Goal: Task Accomplishment & Management: Manage account settings

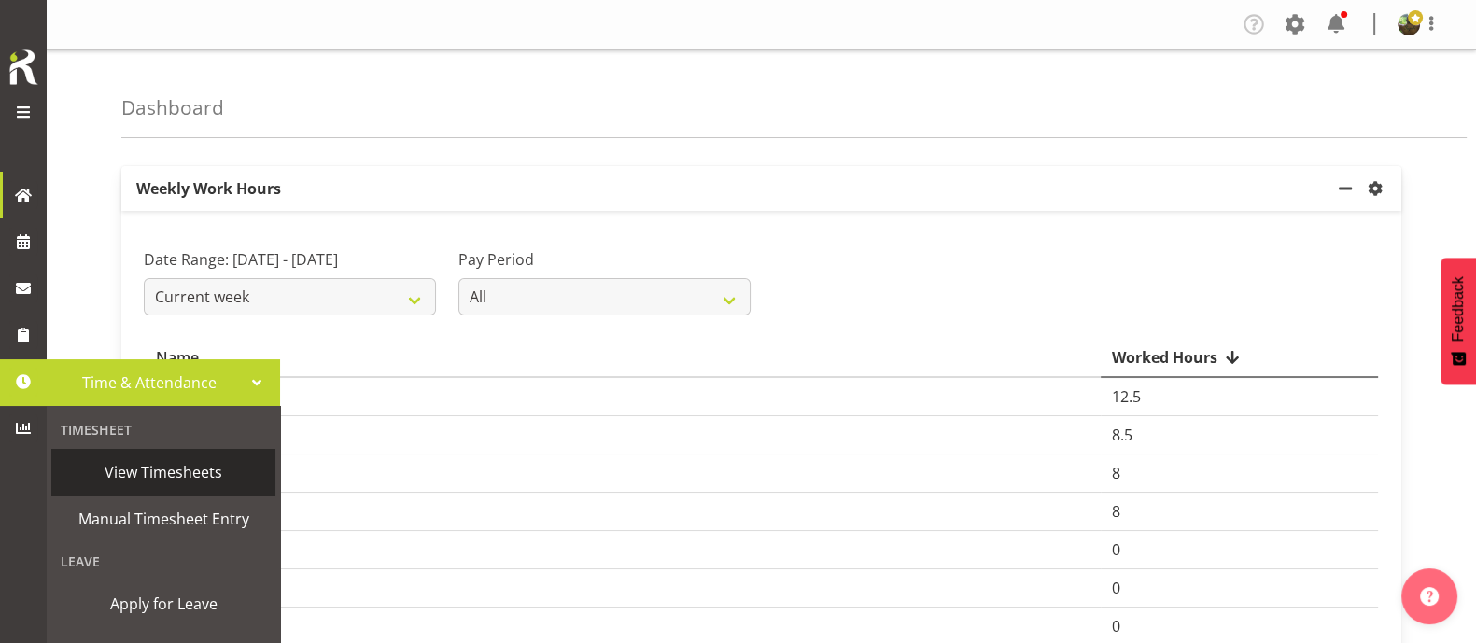
click at [150, 469] on span "View Timesheets" at bounding box center [163, 472] width 205 height 28
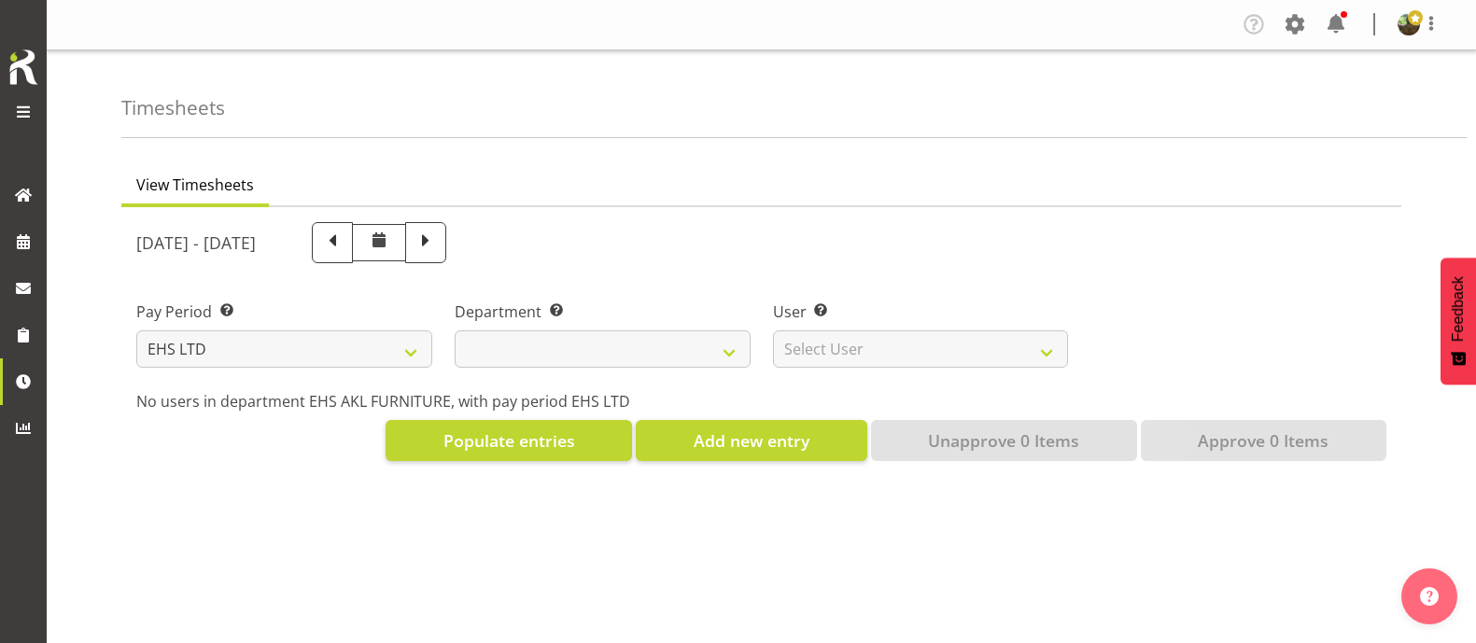
select select "7"
select select
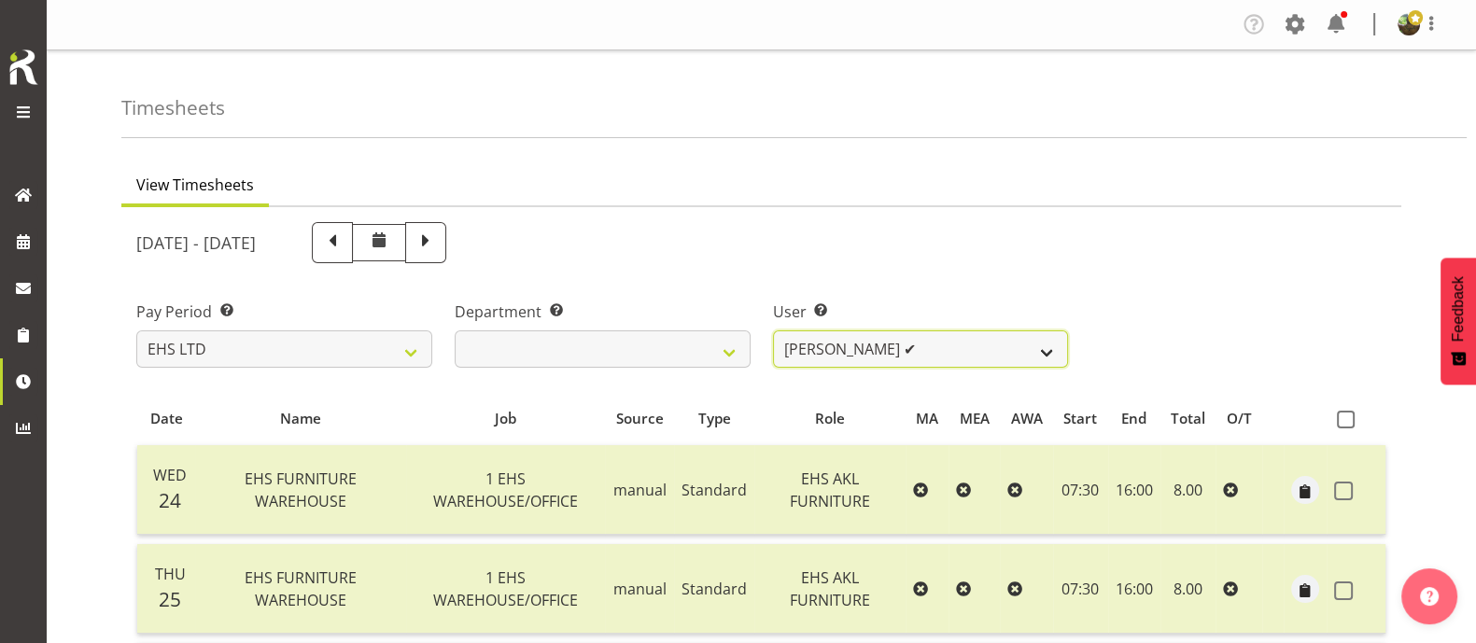
click at [971, 352] on select "[PERSON_NAME] ✔ [PERSON_NAME] ✔ [PERSON_NAME] ✔ [PERSON_NAME] ✔ [PERSON_NAME] ✔…" at bounding box center [921, 349] width 296 height 37
select select "10038"
click at [773, 331] on select "[PERSON_NAME] ✔ [PERSON_NAME] ✔ [PERSON_NAME] ✔ [PERSON_NAME] ✔ [PERSON_NAME] ✔…" at bounding box center [921, 349] width 296 height 37
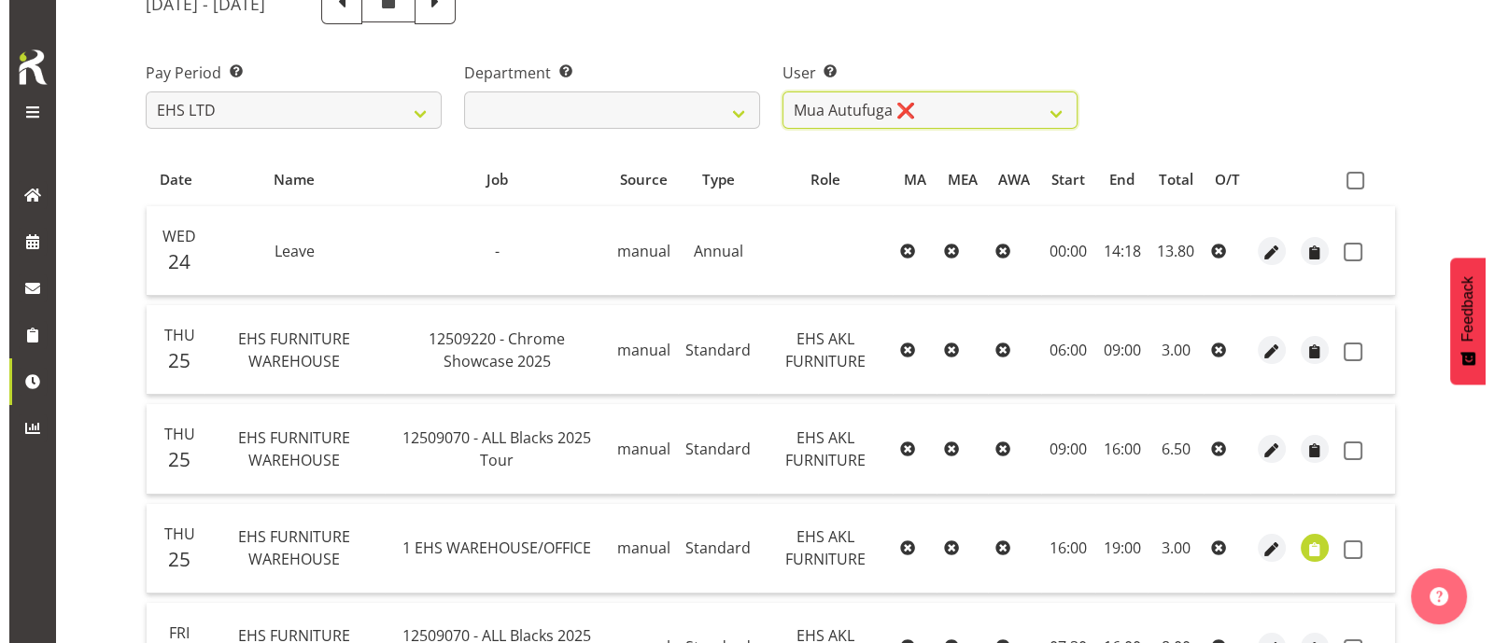
scroll to position [116, 0]
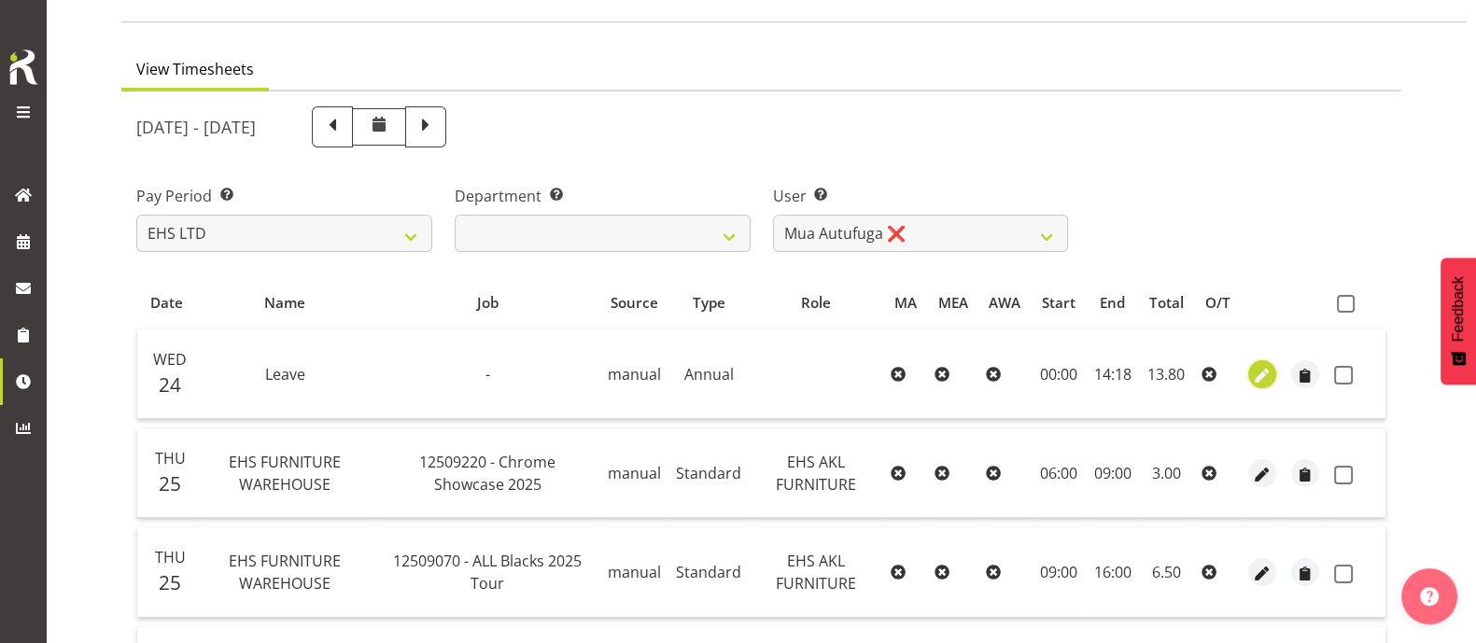
click at [1258, 372] on span "button" at bounding box center [1262, 375] width 21 height 21
select select "Annual"
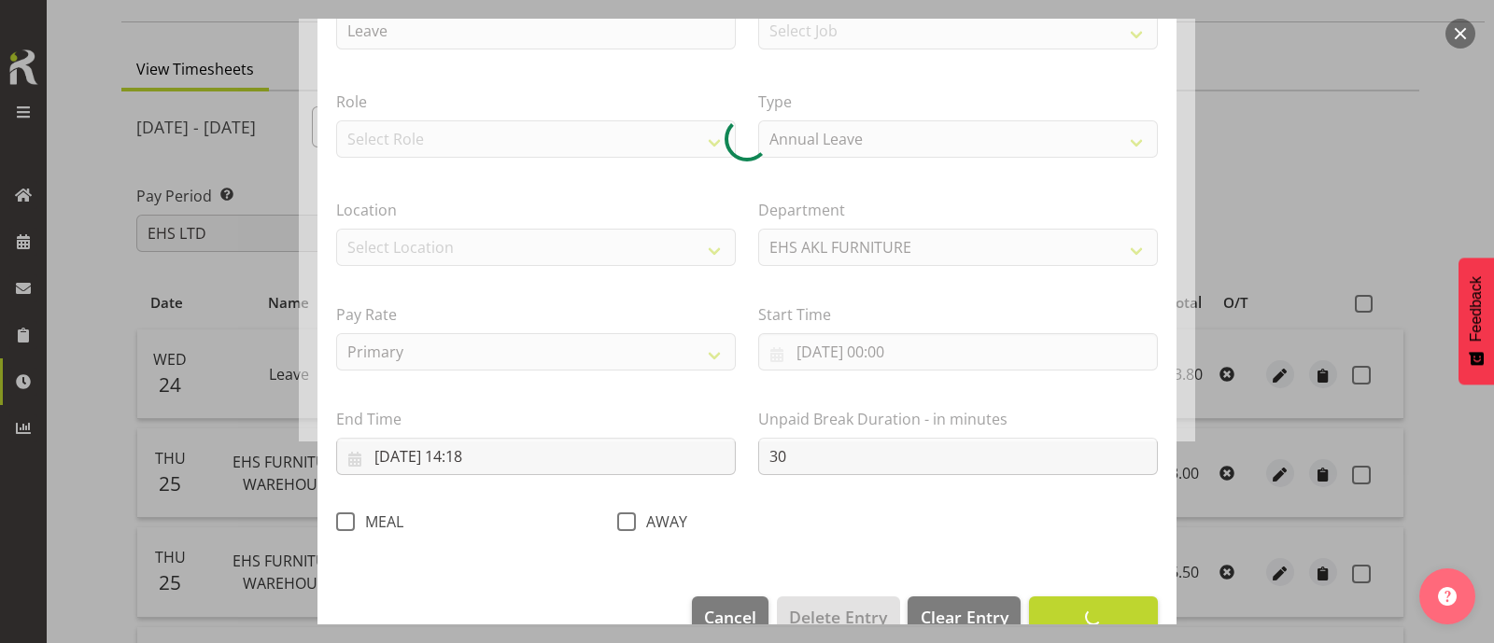
scroll to position [223, 0]
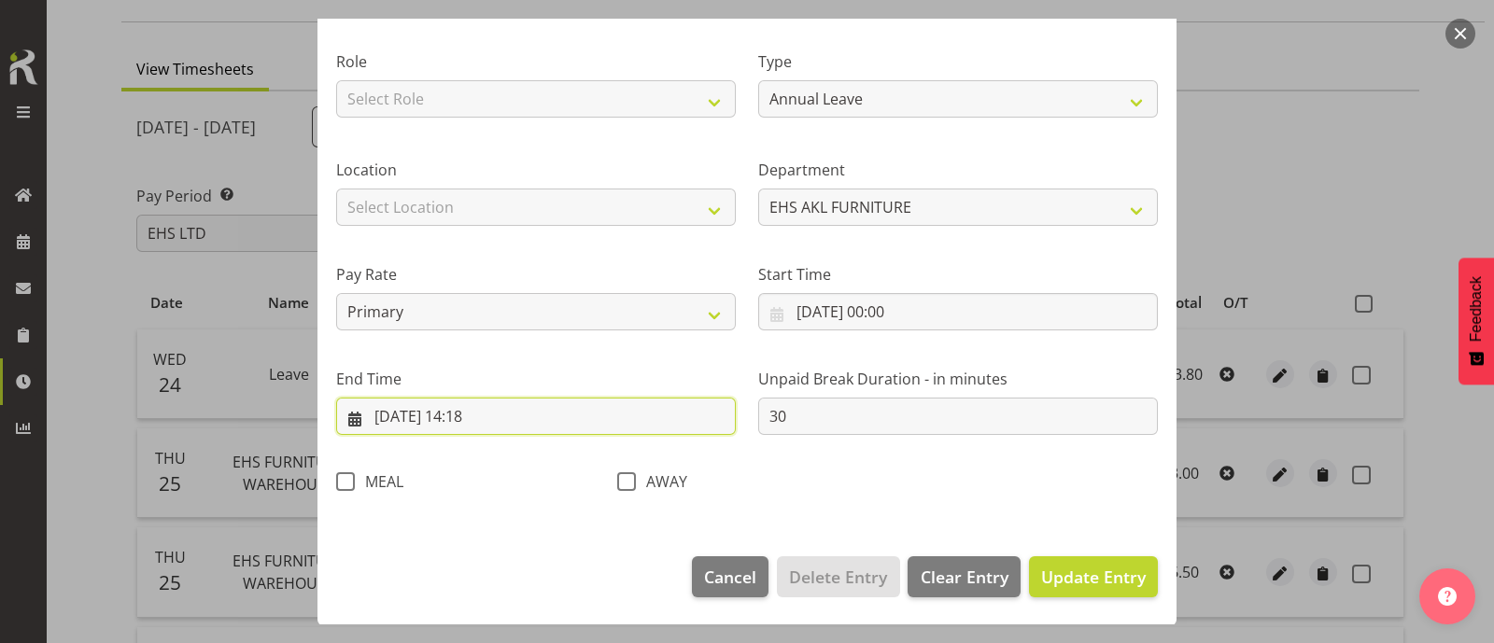
click at [476, 418] on input "[DATE] 14:18" at bounding box center [536, 416] width 400 height 37
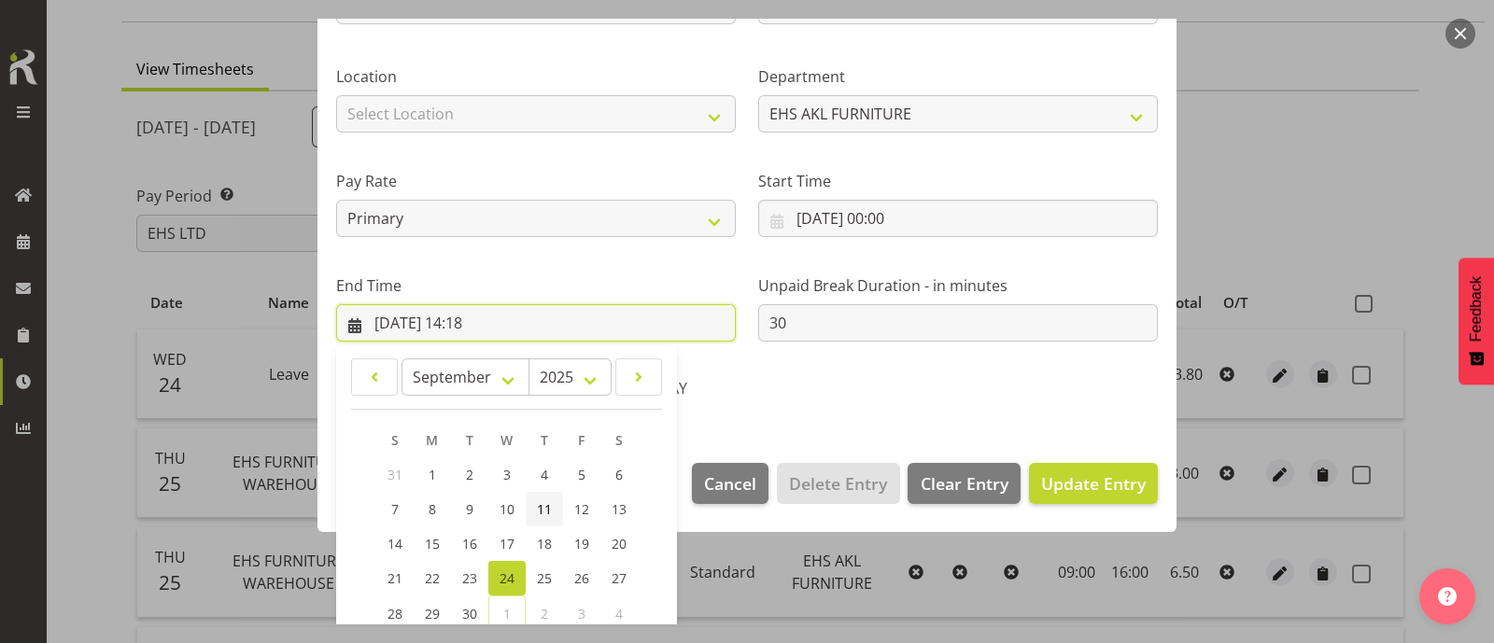
scroll to position [457, 0]
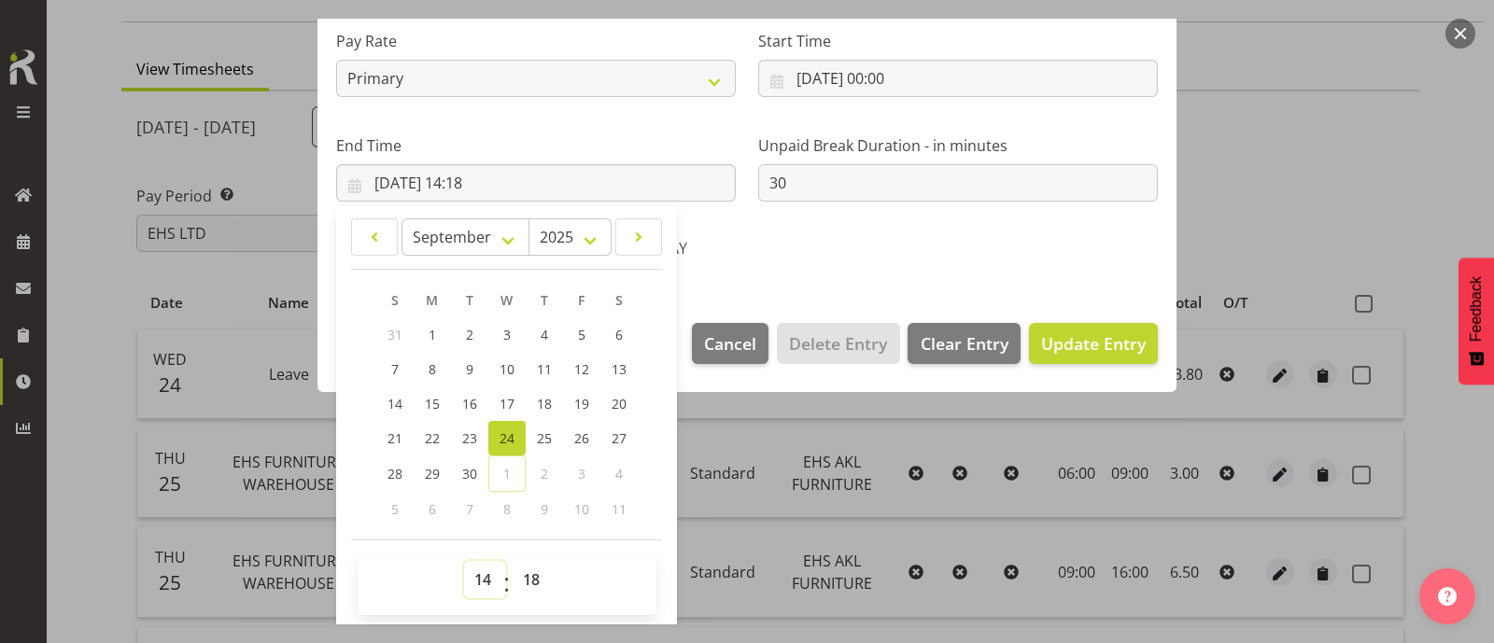
click at [478, 584] on select "00 01 02 03 04 05 06 07 08 09 10 11 12 13 14 15 16 17 18 19 20 21 22 23" at bounding box center [485, 579] width 42 height 37
select select "8"
click at [464, 561] on select "00 01 02 03 04 05 06 07 08 09 10 11 12 13 14 15 16 17 18 19 20 21 22 23" at bounding box center [485, 579] width 42 height 37
type input "[DATE] 08:18"
click at [528, 579] on select "00 01 02 03 04 05 06 07 08 09 10 11 12 13 14 15 16 17 18 19 20 21 22 23 24 25 2…" at bounding box center [534, 579] width 42 height 37
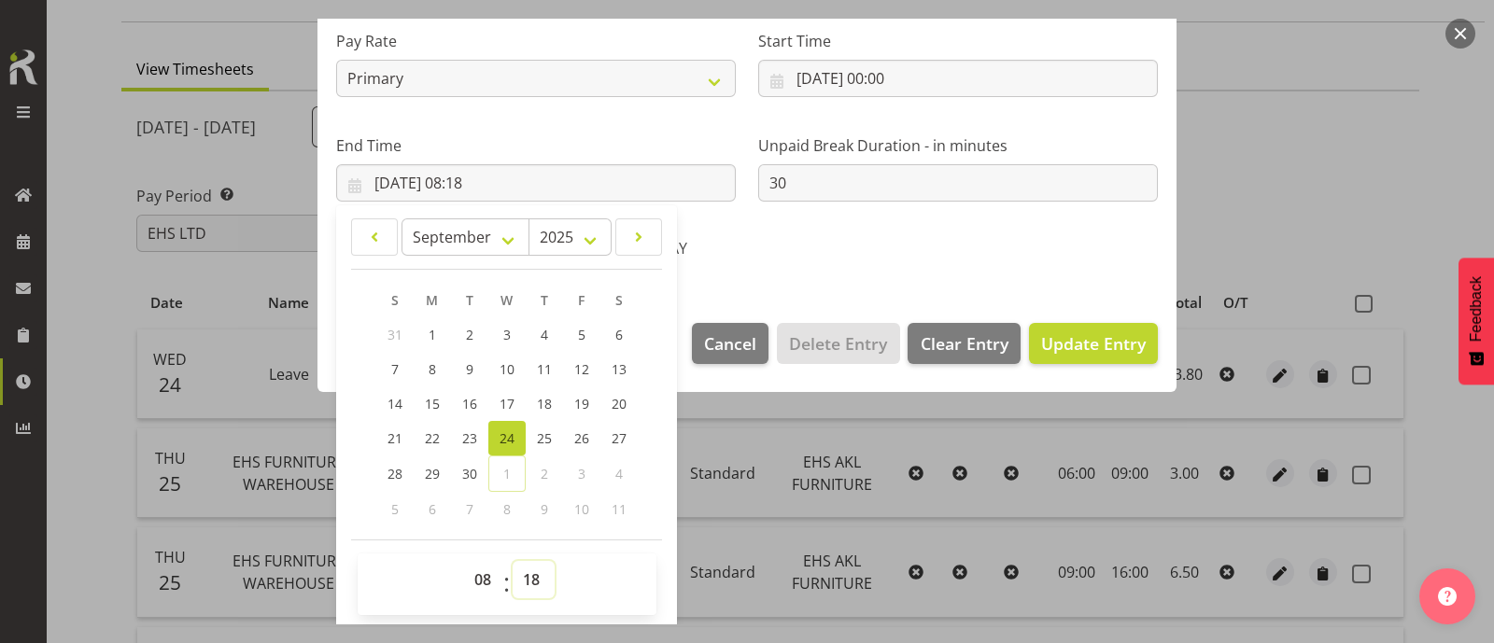
select select "0"
click at [513, 561] on select "00 01 02 03 04 05 06 07 08 09 10 11 12 13 14 15 16 17 18 19 20 21 22 23 24 25 2…" at bounding box center [534, 579] width 42 height 37
type input "[DATE] 08:00"
click at [807, 182] on input "30" at bounding box center [958, 182] width 400 height 37
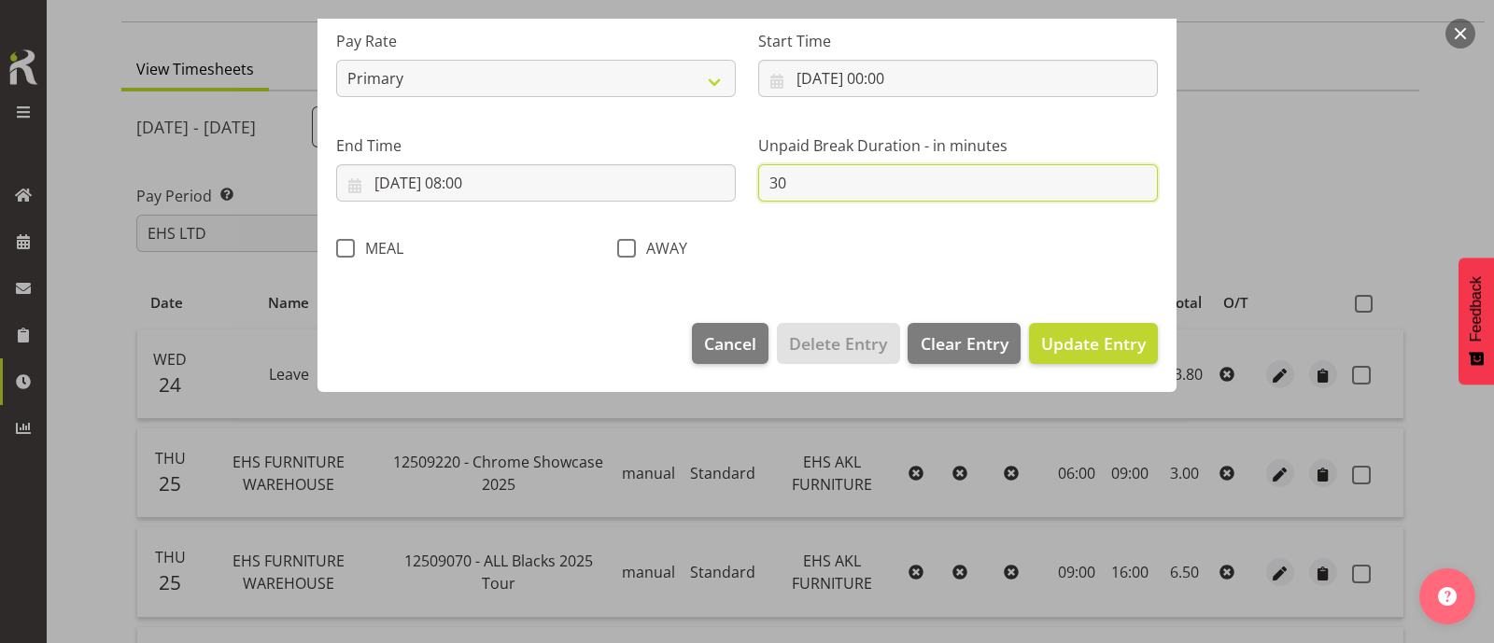
scroll to position [223, 0]
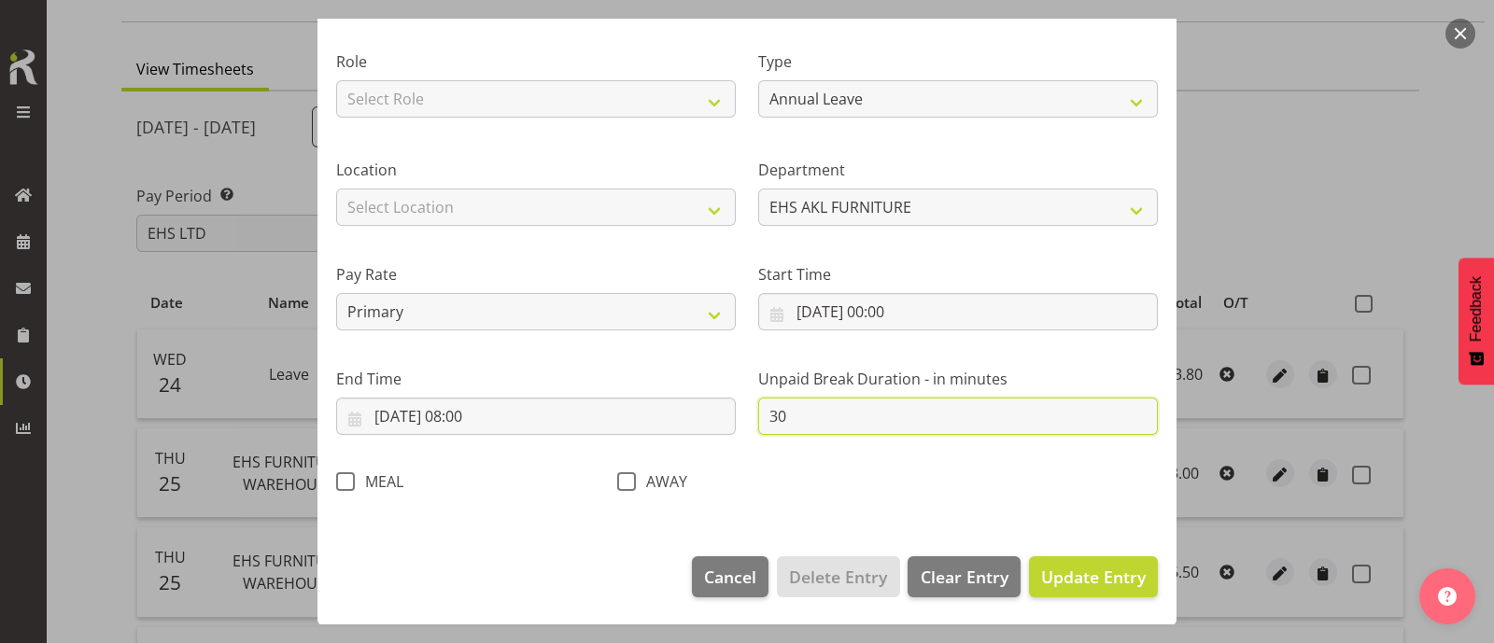
type input "3"
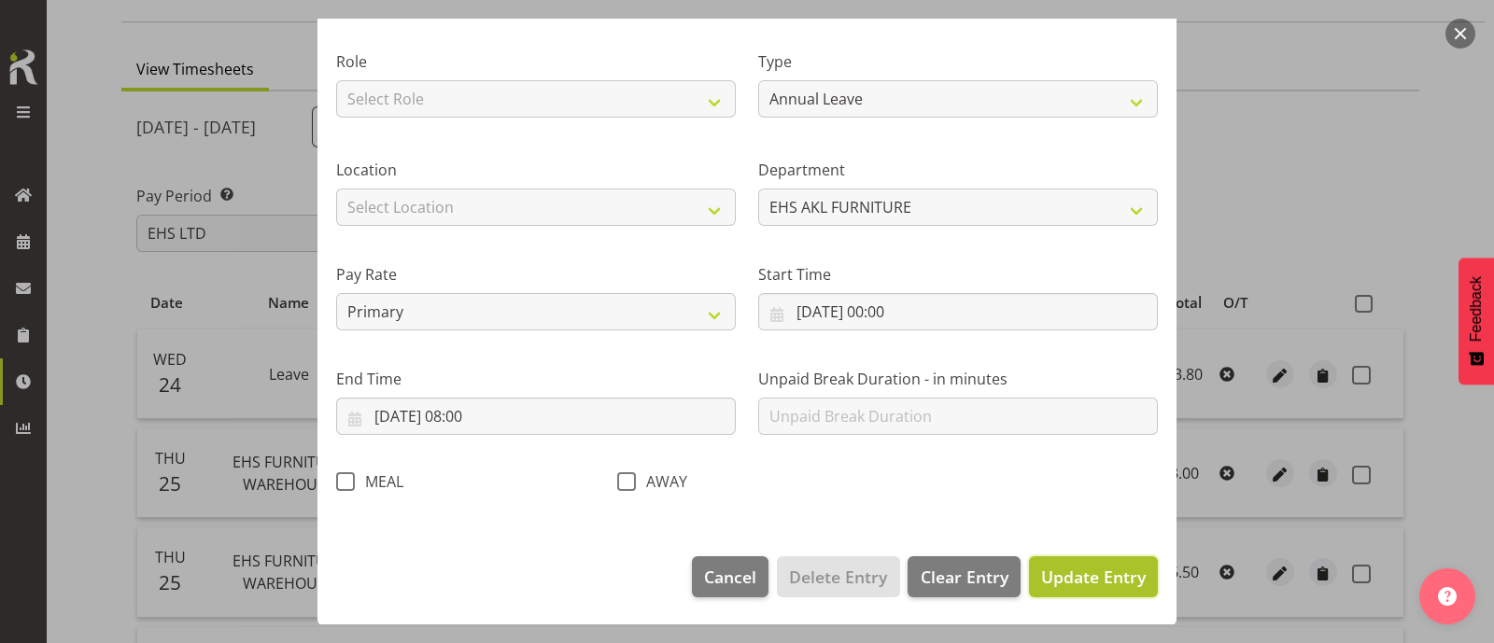
click at [1074, 574] on span "Update Entry" at bounding box center [1093, 577] width 105 height 22
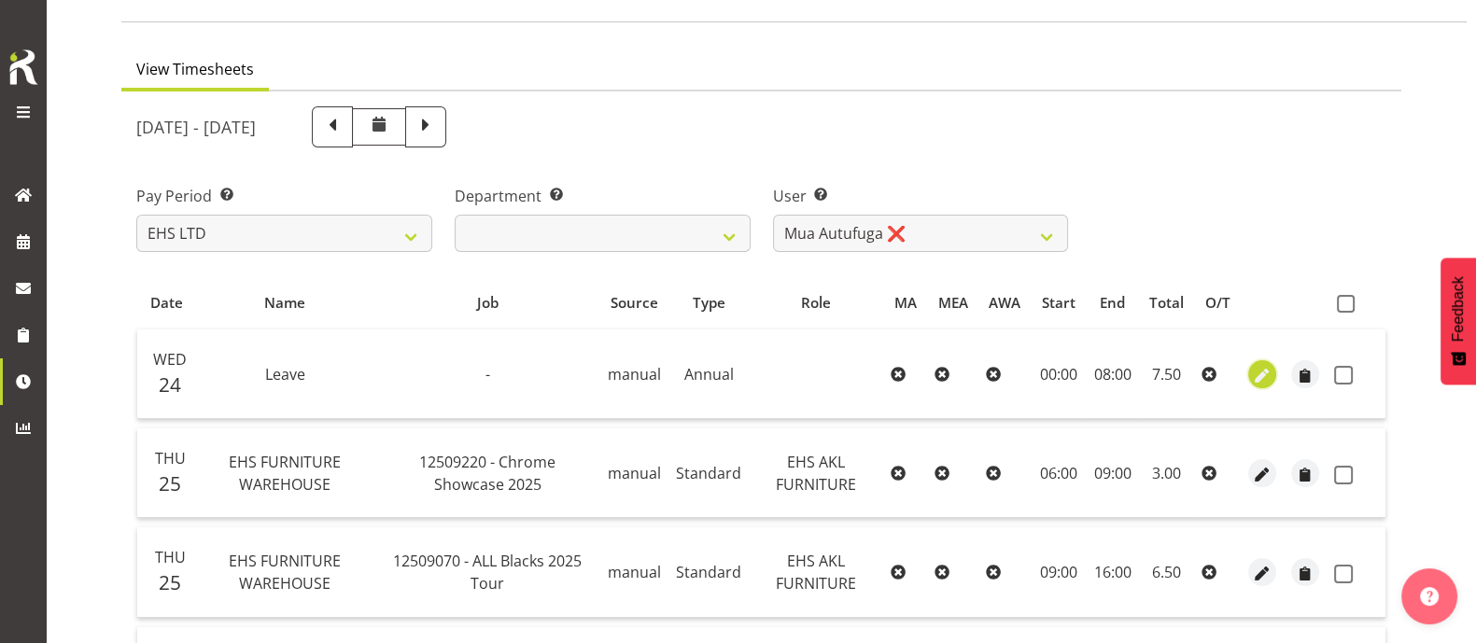
click at [1265, 371] on span "button" at bounding box center [1262, 375] width 21 height 21
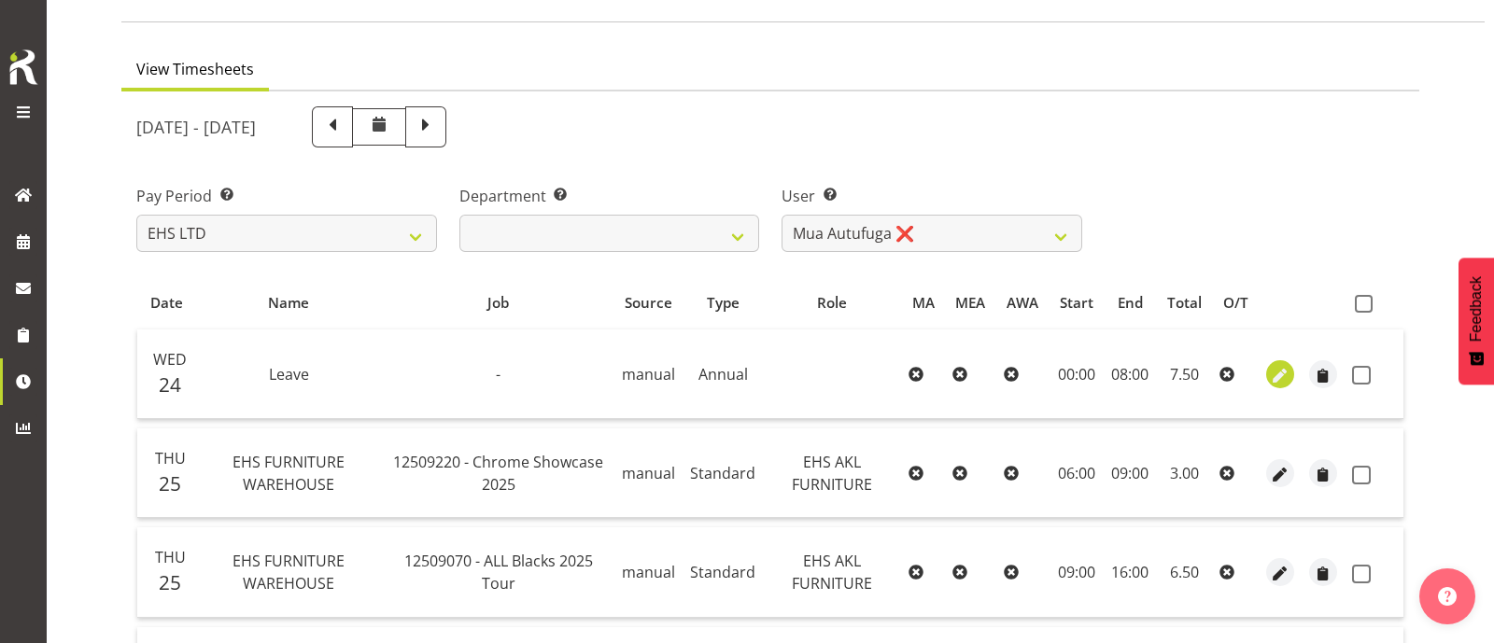
select select "Annual"
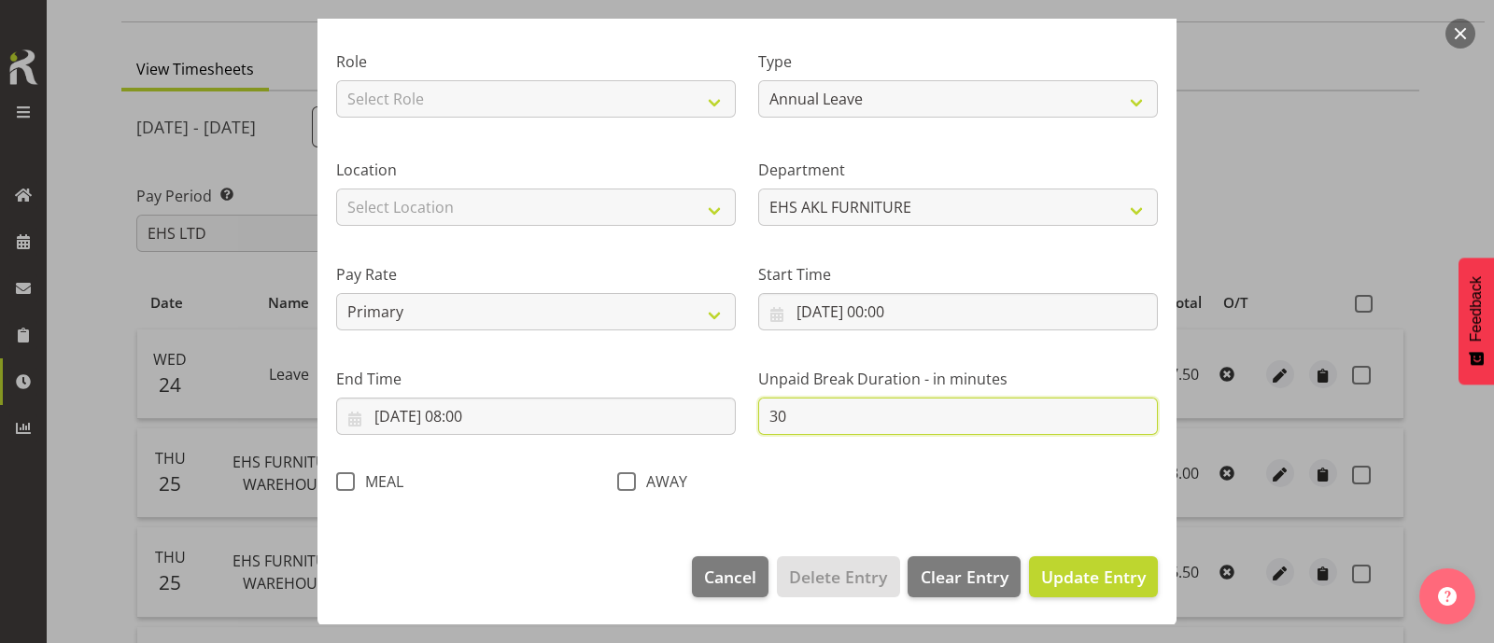
click at [864, 423] on input "30" at bounding box center [958, 416] width 400 height 37
type input "3"
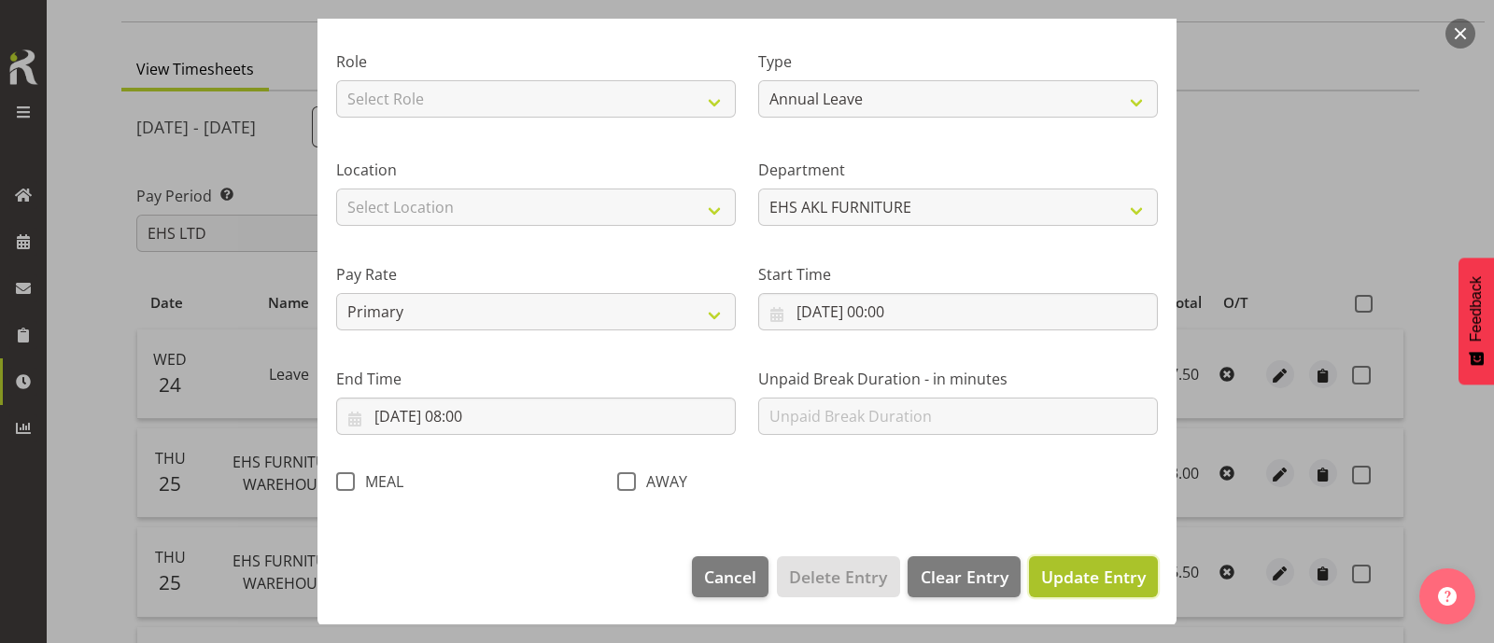
click at [1092, 581] on span "Update Entry" at bounding box center [1093, 577] width 105 height 22
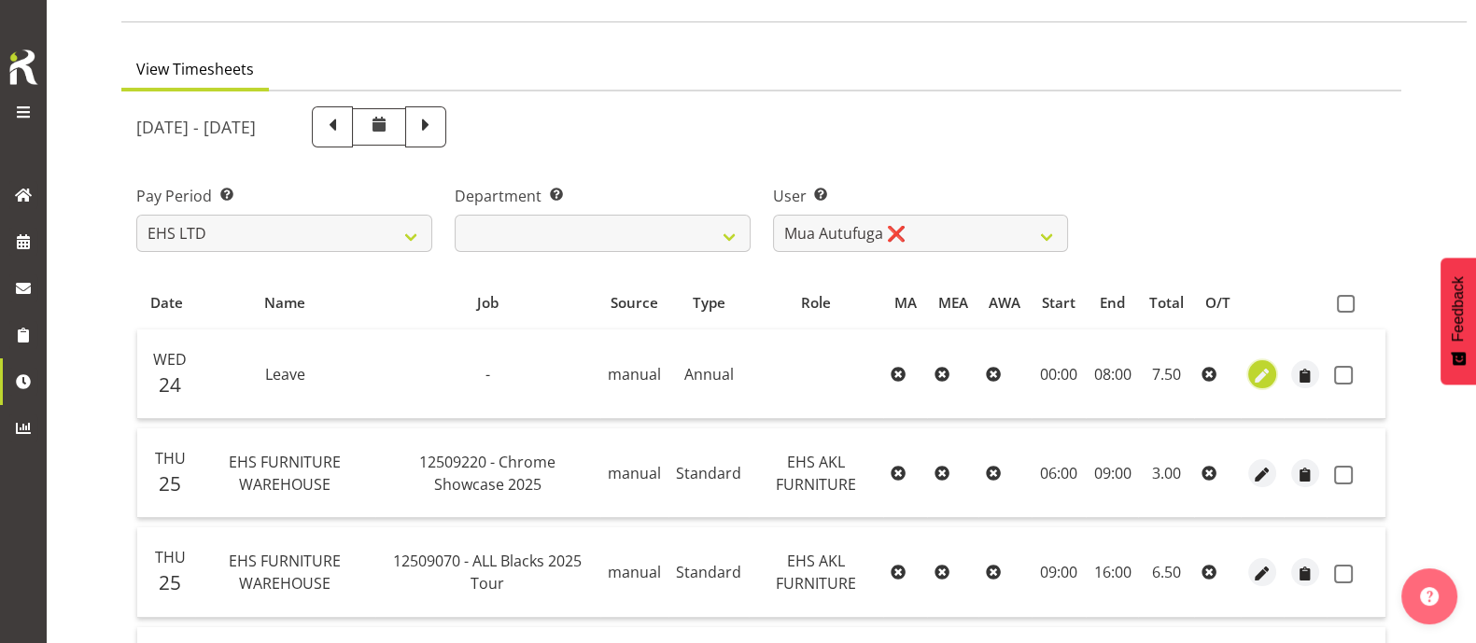
click at [1264, 375] on span "button" at bounding box center [1262, 375] width 21 height 21
select select "Annual"
select select "8"
select select "2025"
select select "8"
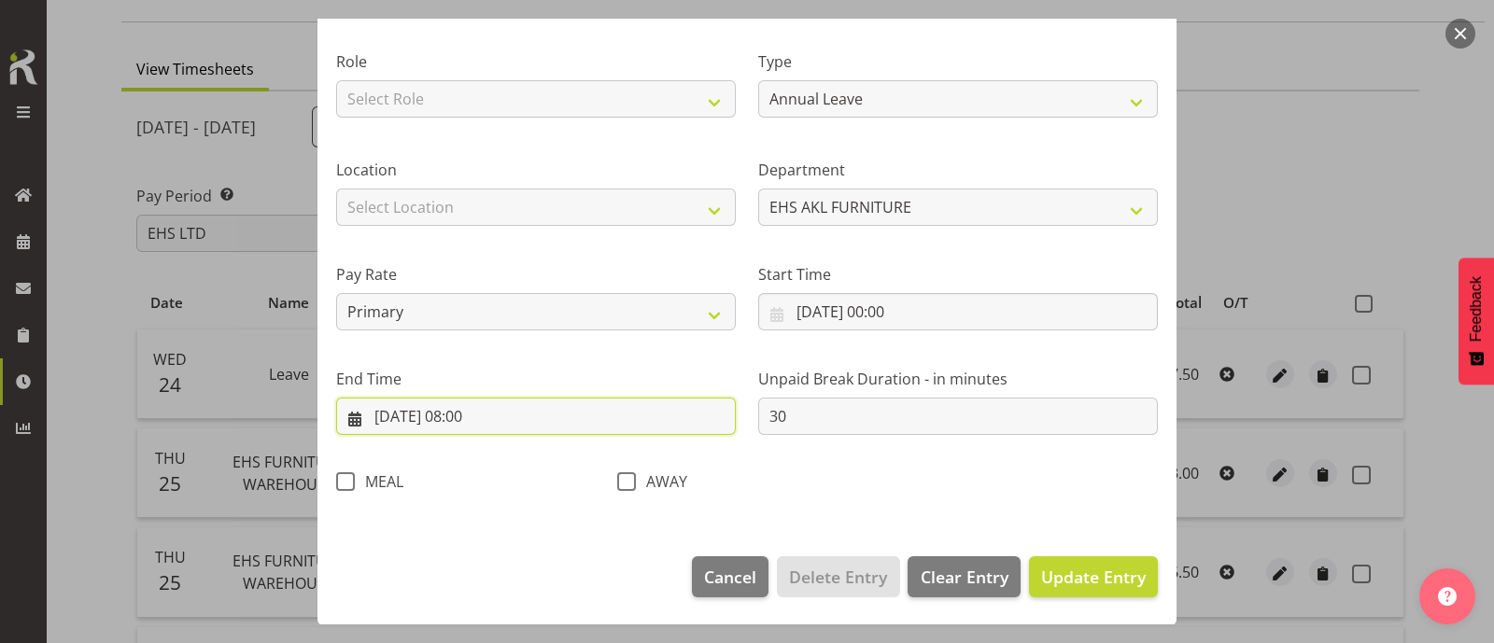
click at [487, 416] on input "[DATE] 08:00" at bounding box center [536, 416] width 400 height 37
click at [493, 417] on input "[DATE] 08:00" at bounding box center [536, 416] width 400 height 37
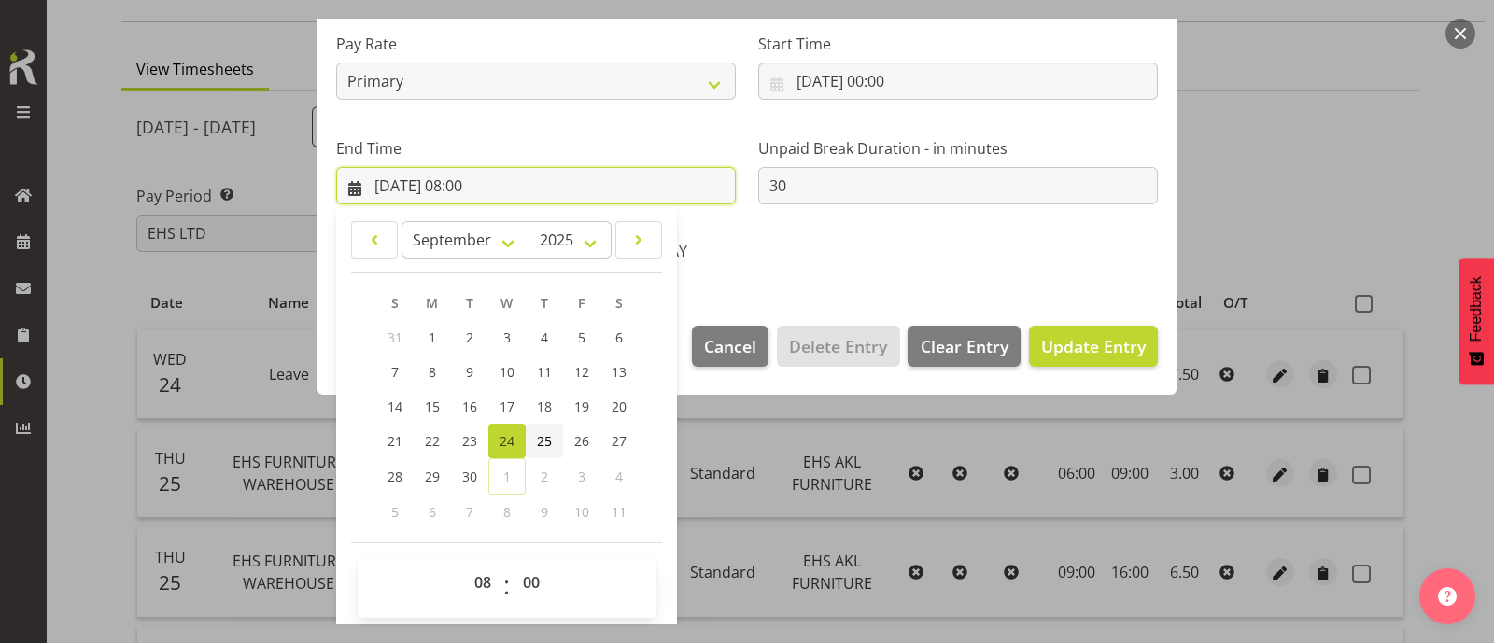
scroll to position [458, 0]
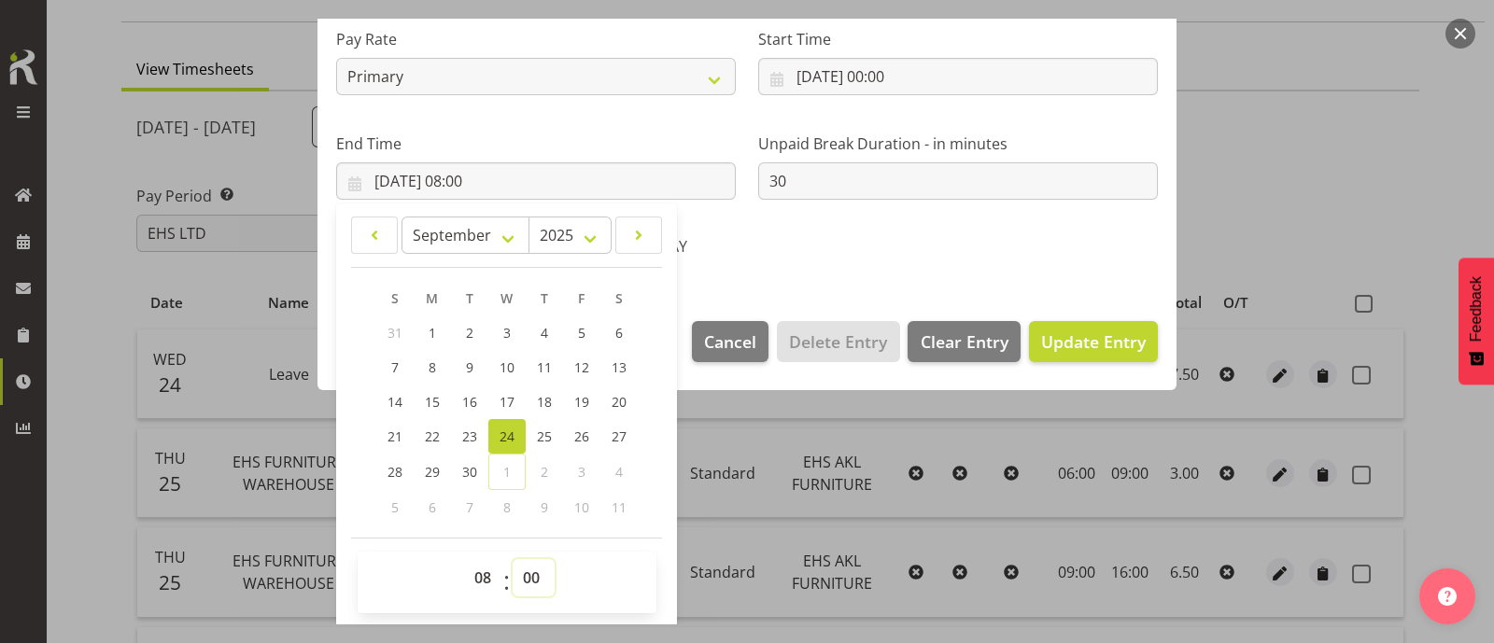
click at [516, 574] on select "00 01 02 03 04 05 06 07 08 09 10 11 12 13 14 15 16 17 18 19 20 21 22 23 24 25 2…" at bounding box center [534, 577] width 42 height 37
select select "30"
click at [513, 559] on select "00 01 02 03 04 05 06 07 08 09 10 11 12 13 14 15 16 17 18 19 20 21 22 23 24 25 2…" at bounding box center [534, 577] width 42 height 37
type input "[DATE] 08:30"
click at [1101, 342] on span "Update Entry" at bounding box center [1093, 342] width 105 height 22
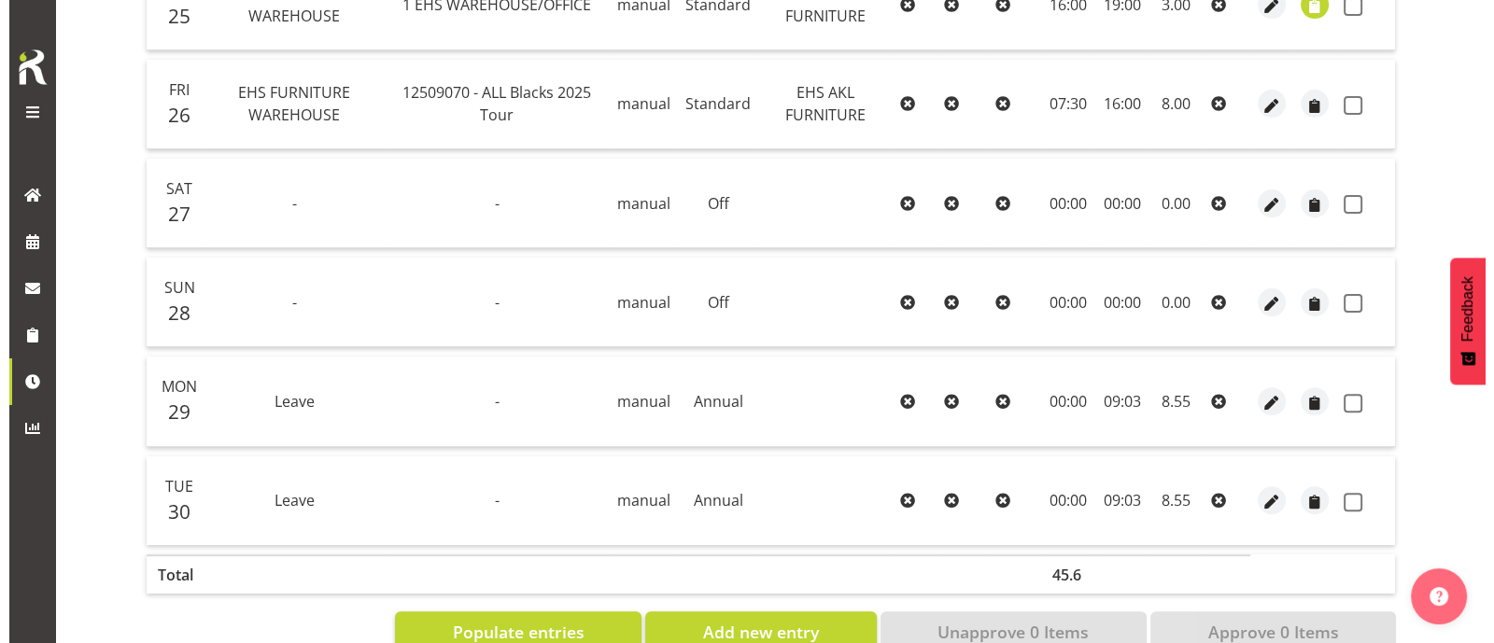
scroll to position [835, 0]
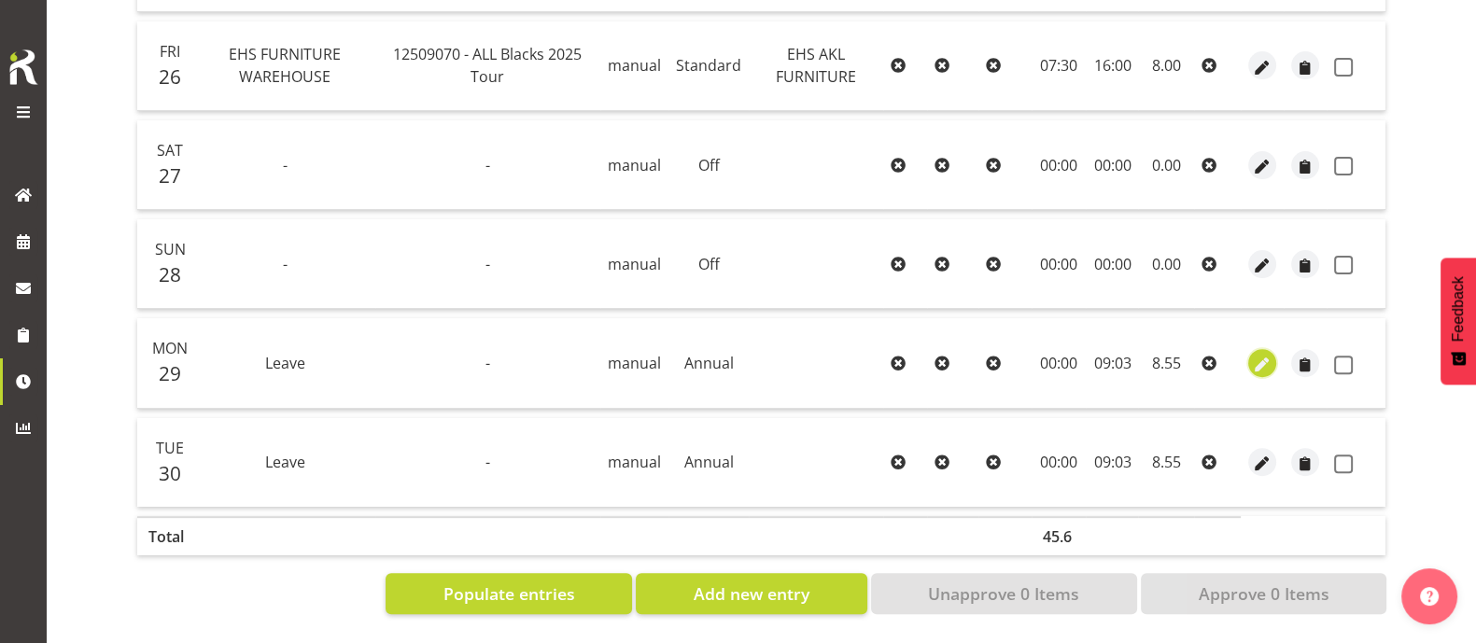
click at [1256, 354] on span "button" at bounding box center [1262, 364] width 21 height 21
select select "Annual"
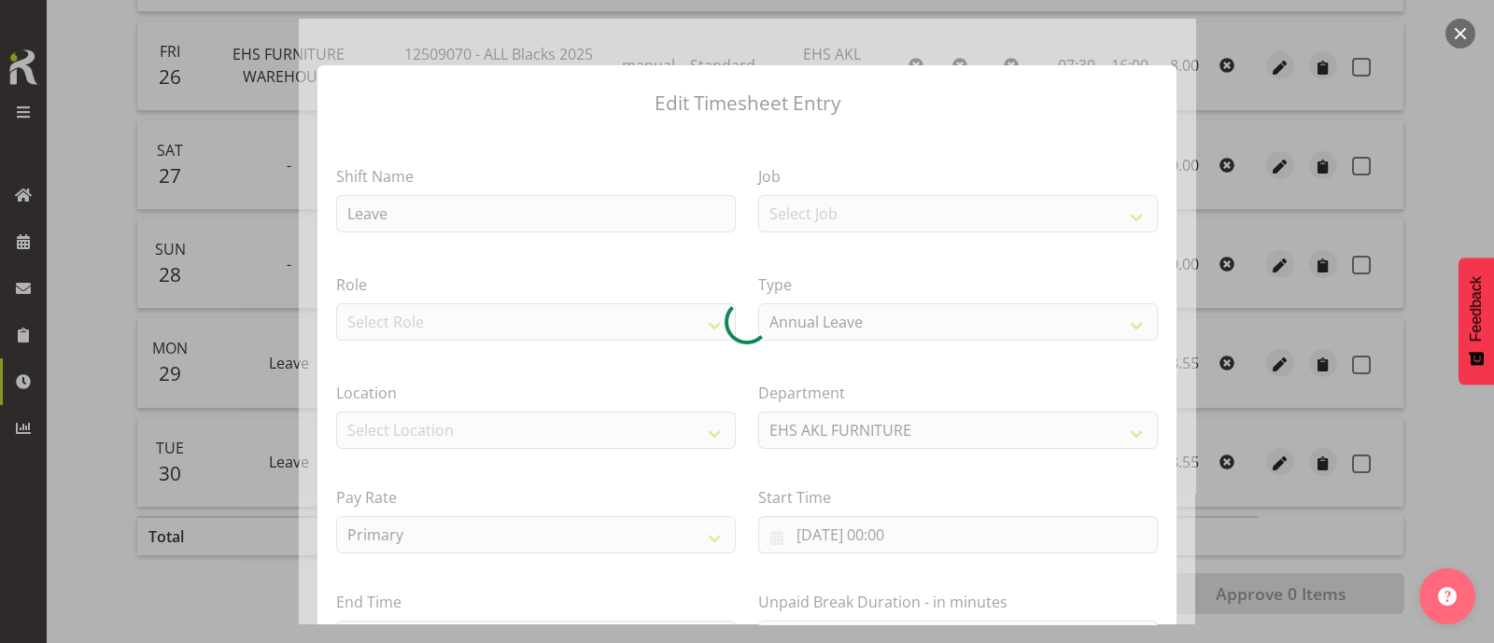
scroll to position [223, 0]
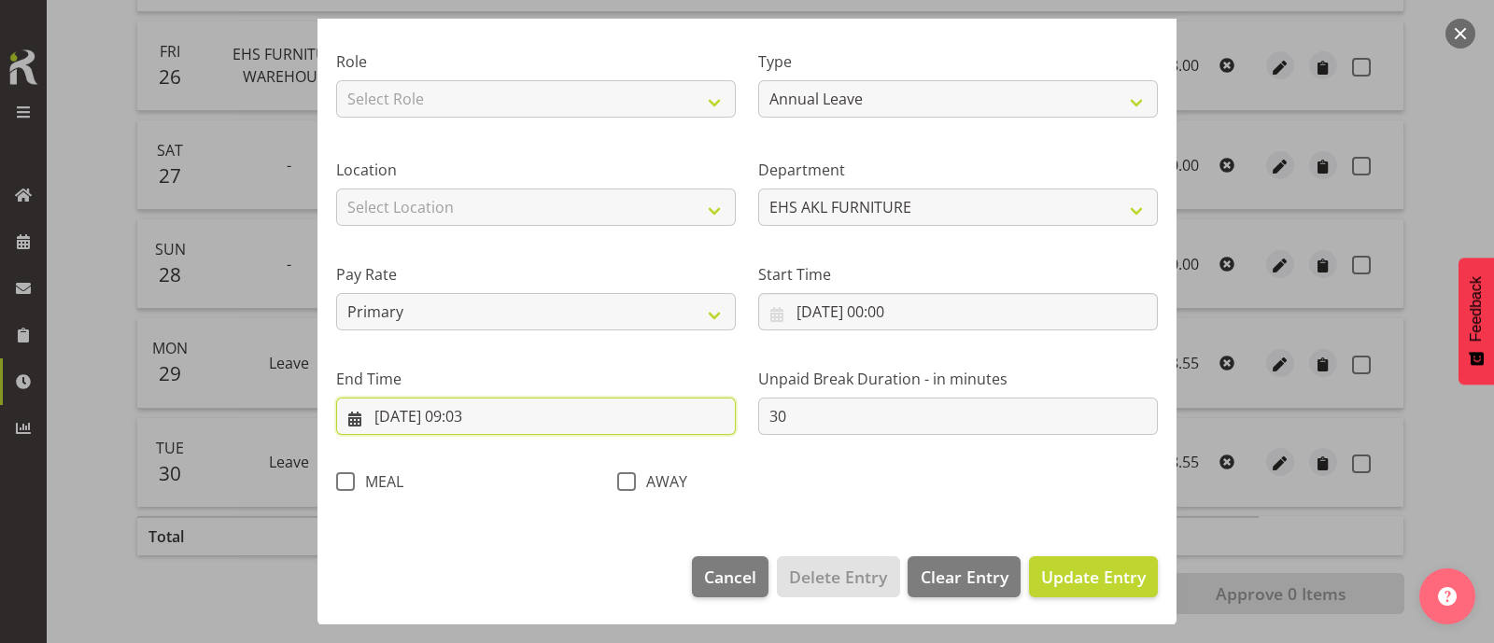
click at [476, 419] on input "[DATE] 09:03" at bounding box center [536, 416] width 400 height 37
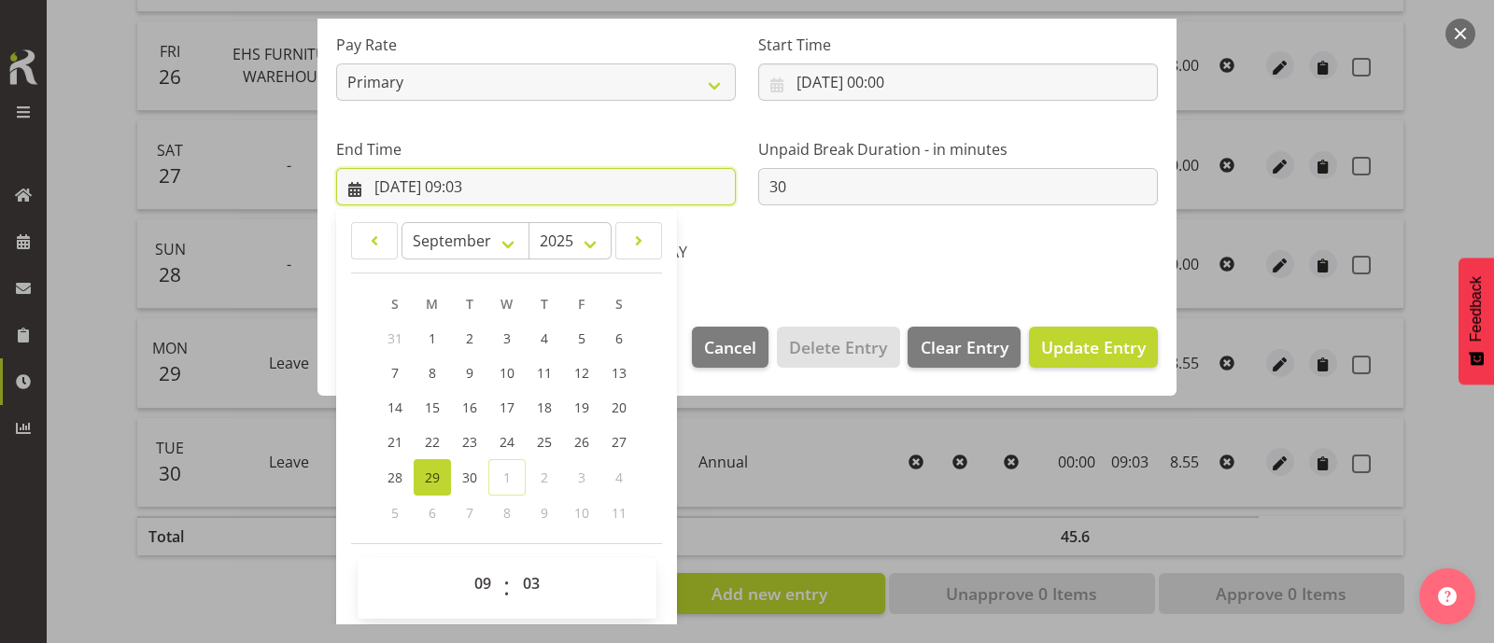
scroll to position [458, 0]
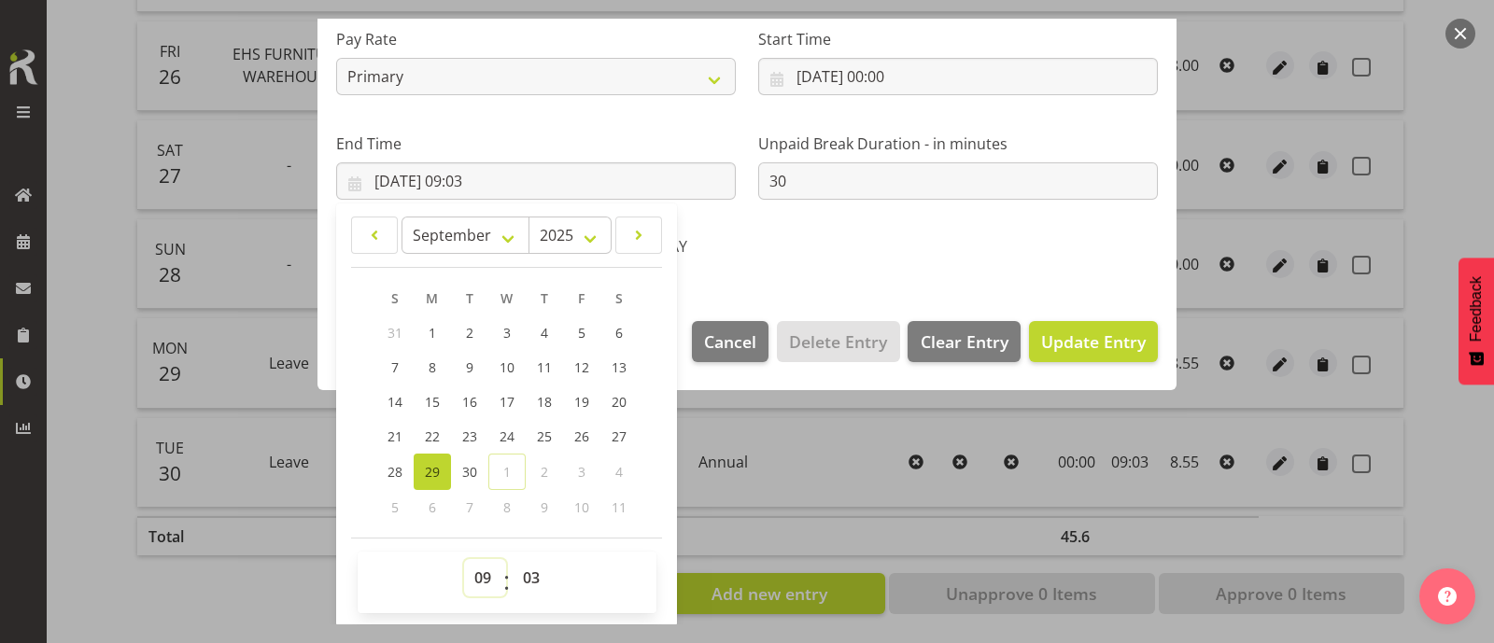
click at [481, 576] on select "00 01 02 03 04 05 06 07 08 09 10 11 12 13 14 15 16 17 18 19 20 21 22 23" at bounding box center [485, 577] width 42 height 37
select select "8"
click at [464, 559] on select "00 01 02 03 04 05 06 07 08 09 10 11 12 13 14 15 16 17 18 19 20 21 22 23" at bounding box center [485, 577] width 42 height 37
type input "[DATE] 08:03"
click at [528, 576] on select "00 01 02 03 04 05 06 07 08 09 10 11 12 13 14 15 16 17 18 19 20 21 22 23 24 25 2…" at bounding box center [534, 577] width 42 height 37
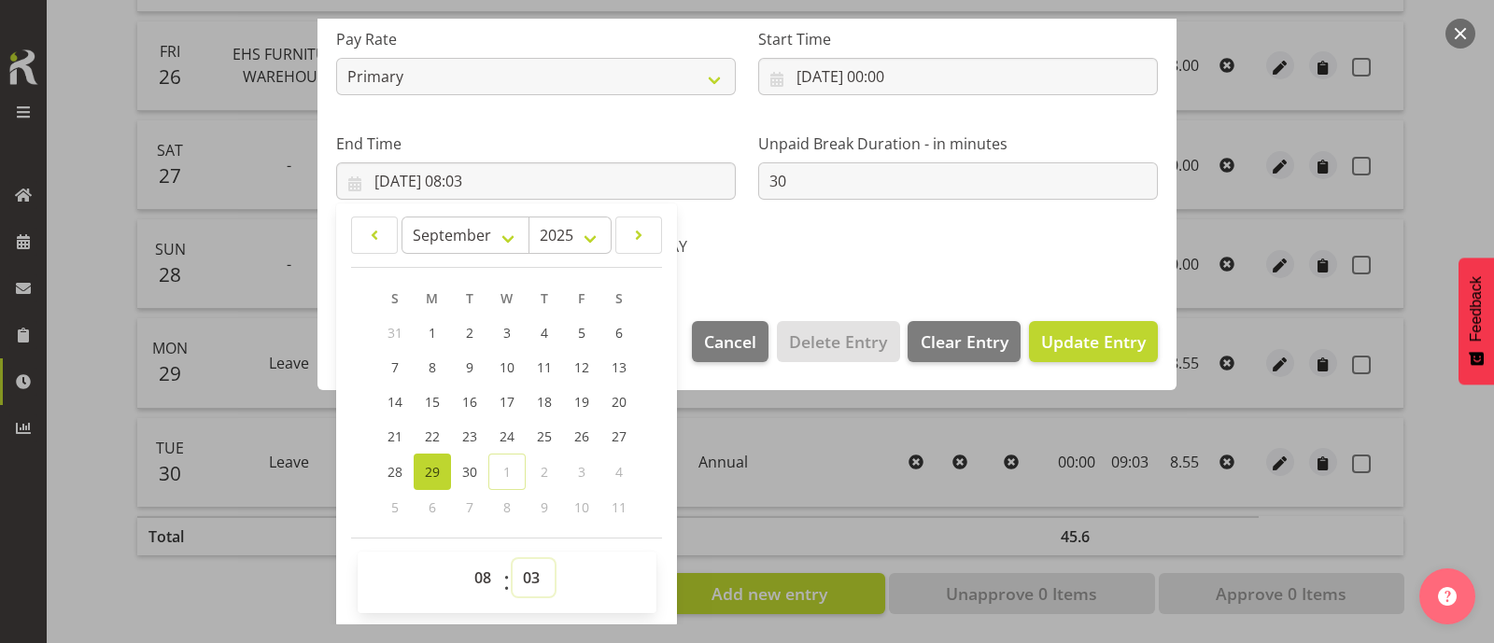
select select "30"
click at [513, 559] on select "00 01 02 03 04 05 06 07 08 09 10 11 12 13 14 15 16 17 18 19 20 21 22 23 24 25 2…" at bounding box center [534, 577] width 42 height 37
type input "[DATE] 08:30"
click at [1100, 348] on span "Update Entry" at bounding box center [1093, 342] width 105 height 22
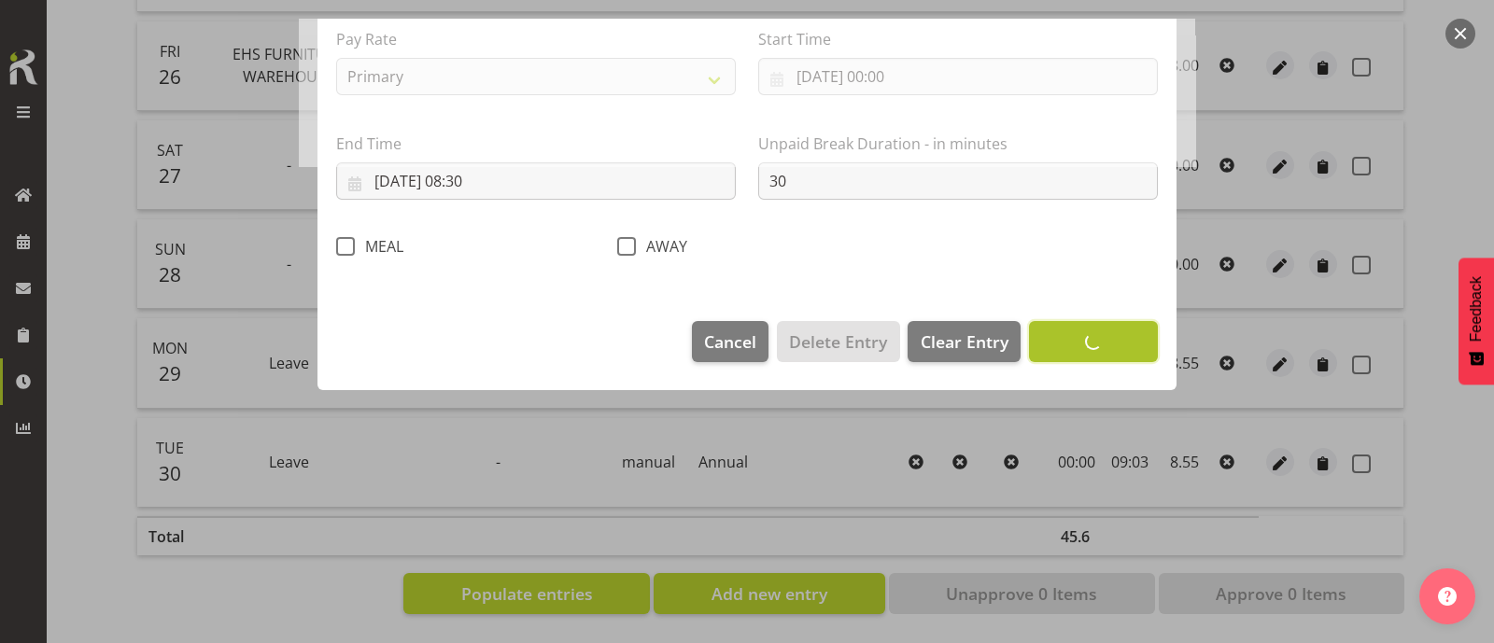
scroll to position [223, 0]
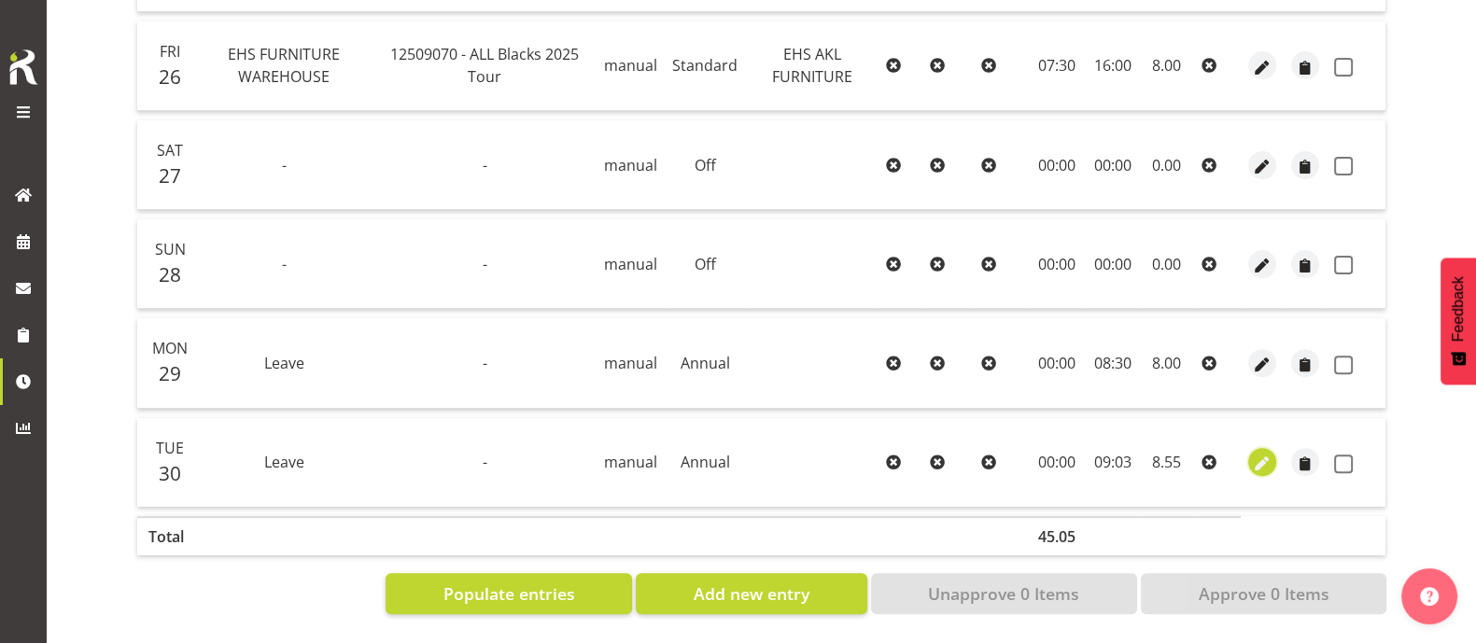
click at [1271, 454] on span "button" at bounding box center [1262, 464] width 21 height 21
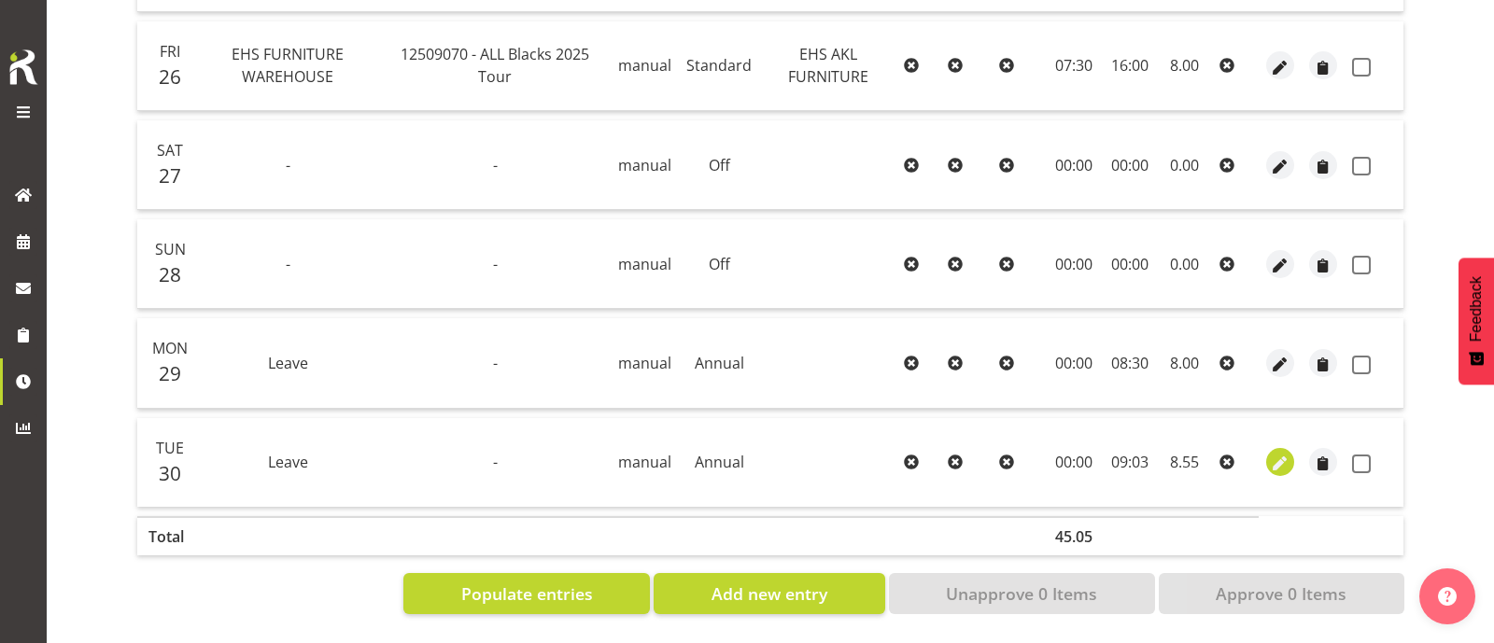
select select "Annual"
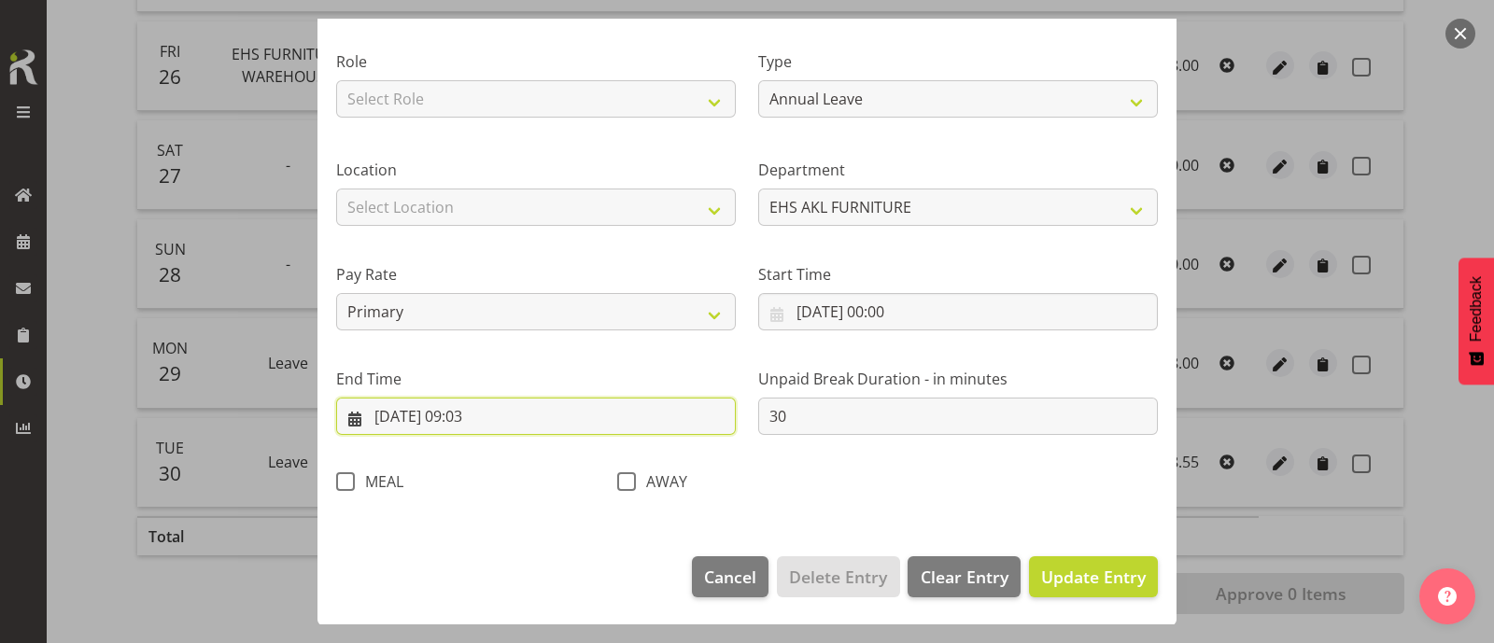
click at [483, 419] on input "[DATE] 09:03" at bounding box center [536, 416] width 400 height 37
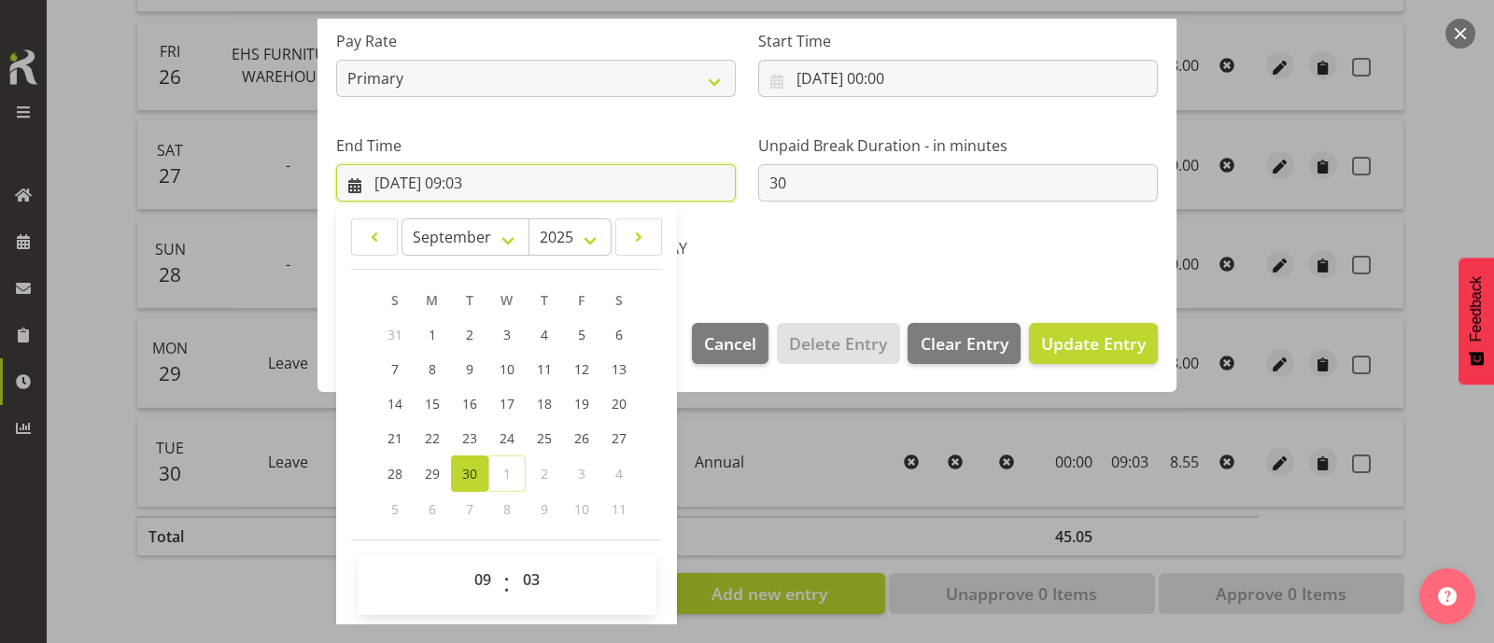
scroll to position [458, 0]
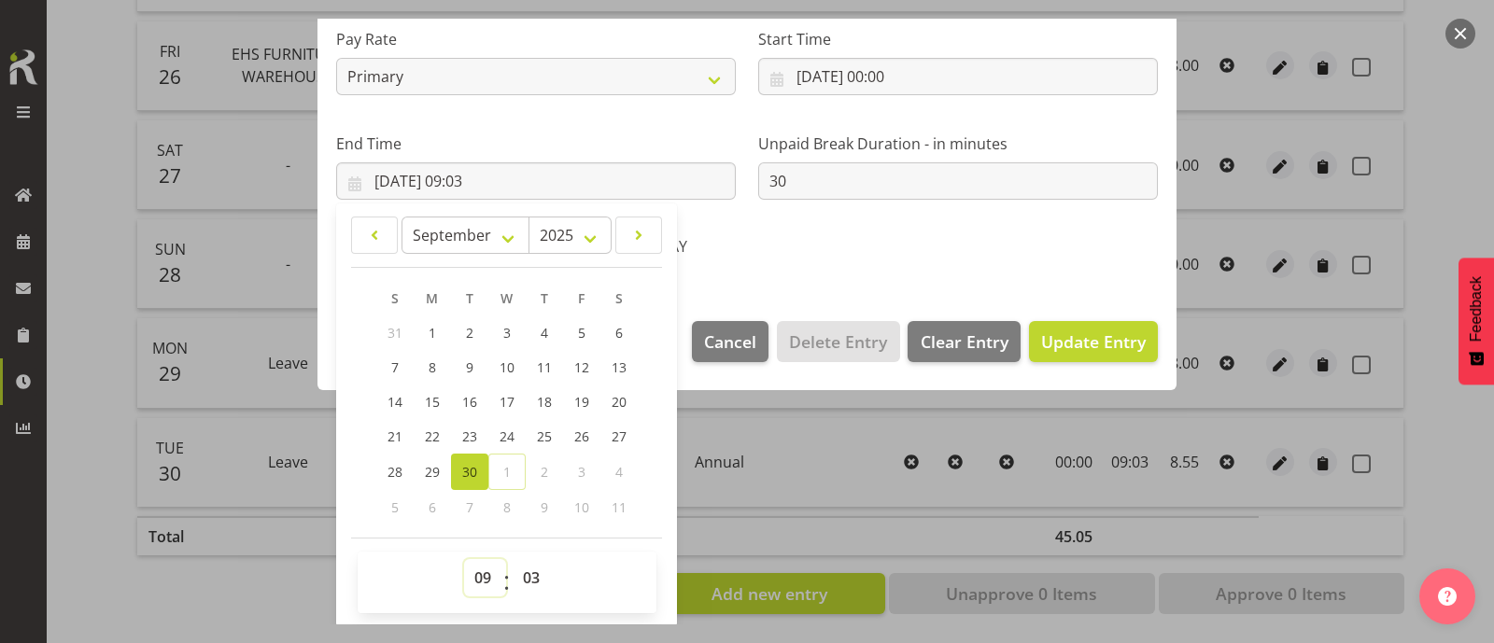
drag, startPoint x: 484, startPoint y: 574, endPoint x: 484, endPoint y: 557, distance: 16.8
click at [484, 574] on select "00 01 02 03 04 05 06 07 08 09 10 11 12 13 14 15 16 17 18 19 20 21 22 23" at bounding box center [485, 577] width 42 height 37
select select "8"
click at [464, 559] on select "00 01 02 03 04 05 06 07 08 09 10 11 12 13 14 15 16 17 18 19 20 21 22 23" at bounding box center [485, 577] width 42 height 37
type input "[DATE] 08:03"
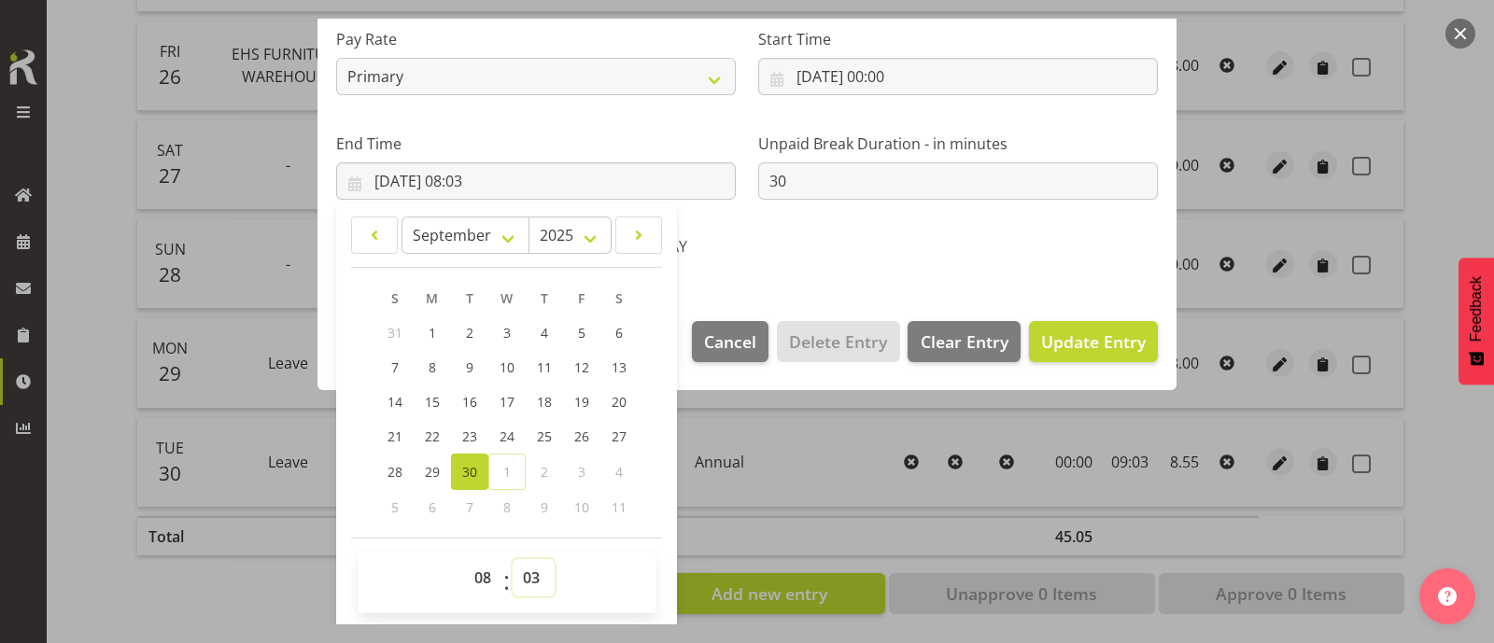
click at [533, 571] on select "00 01 02 03 04 05 06 07 08 09 10 11 12 13 14 15 16 17 18 19 20 21 22 23 24 25 2…" at bounding box center [534, 577] width 42 height 37
select select "30"
click at [513, 559] on select "00 01 02 03 04 05 06 07 08 09 10 11 12 13 14 15 16 17 18 19 20 21 22 23 24 25 2…" at bounding box center [534, 577] width 42 height 37
type input "[DATE] 08:30"
click at [1074, 336] on span "Update Entry" at bounding box center [1093, 342] width 105 height 22
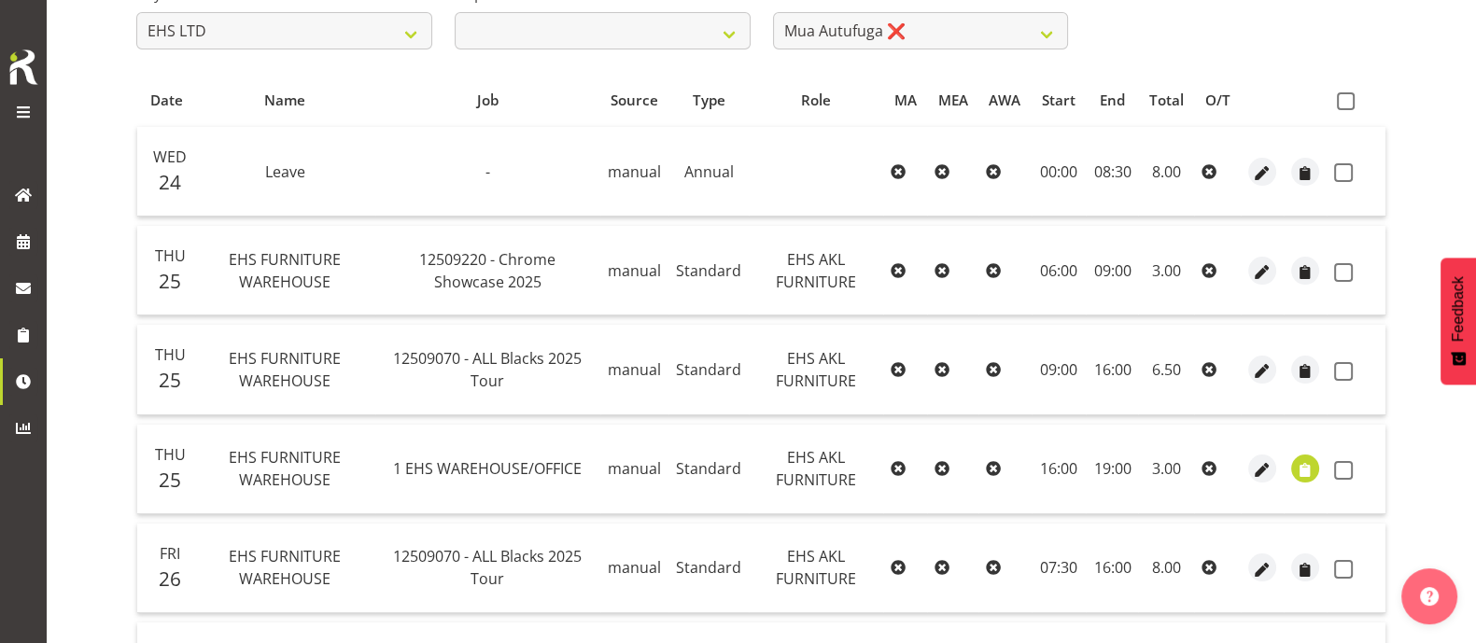
scroll to position [368, 0]
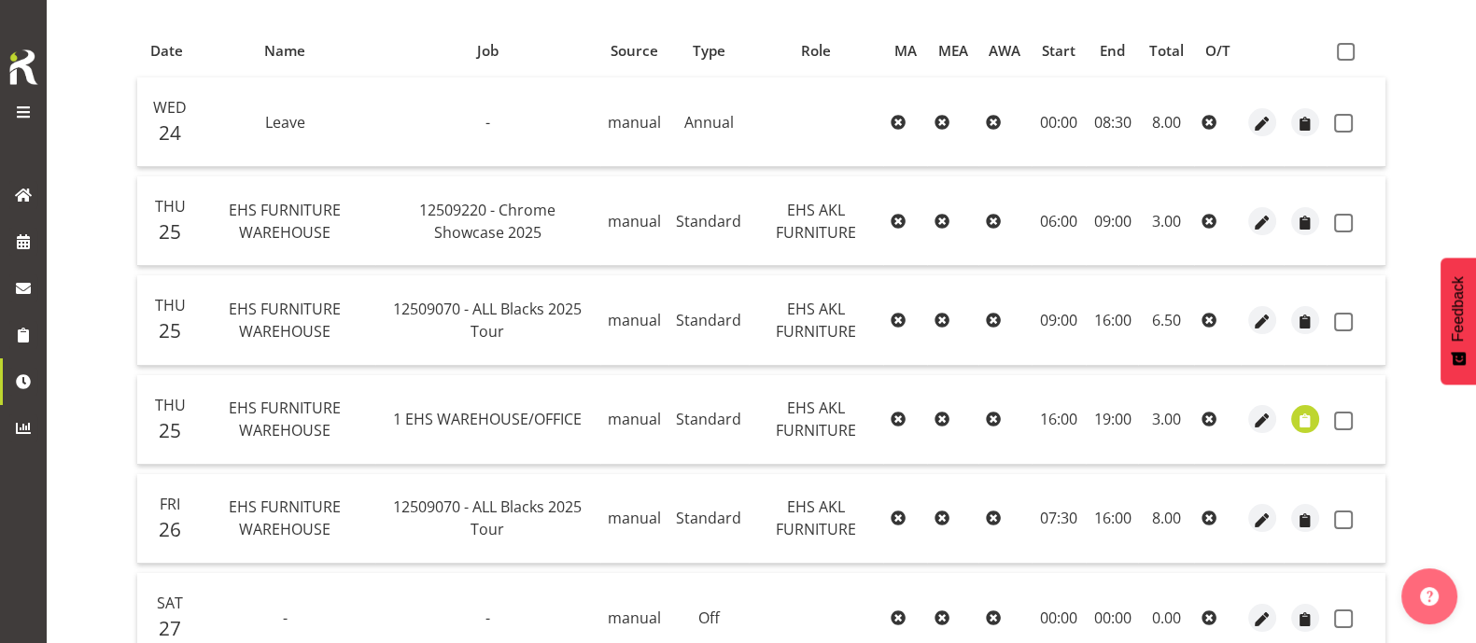
drag, startPoint x: 1356, startPoint y: 50, endPoint x: 1360, endPoint y: 182, distance: 131.7
click at [1356, 50] on label at bounding box center [1350, 52] width 27 height 18
click at [1349, 50] on input "checkbox" at bounding box center [1343, 52] width 12 height 12
checkbox input "true"
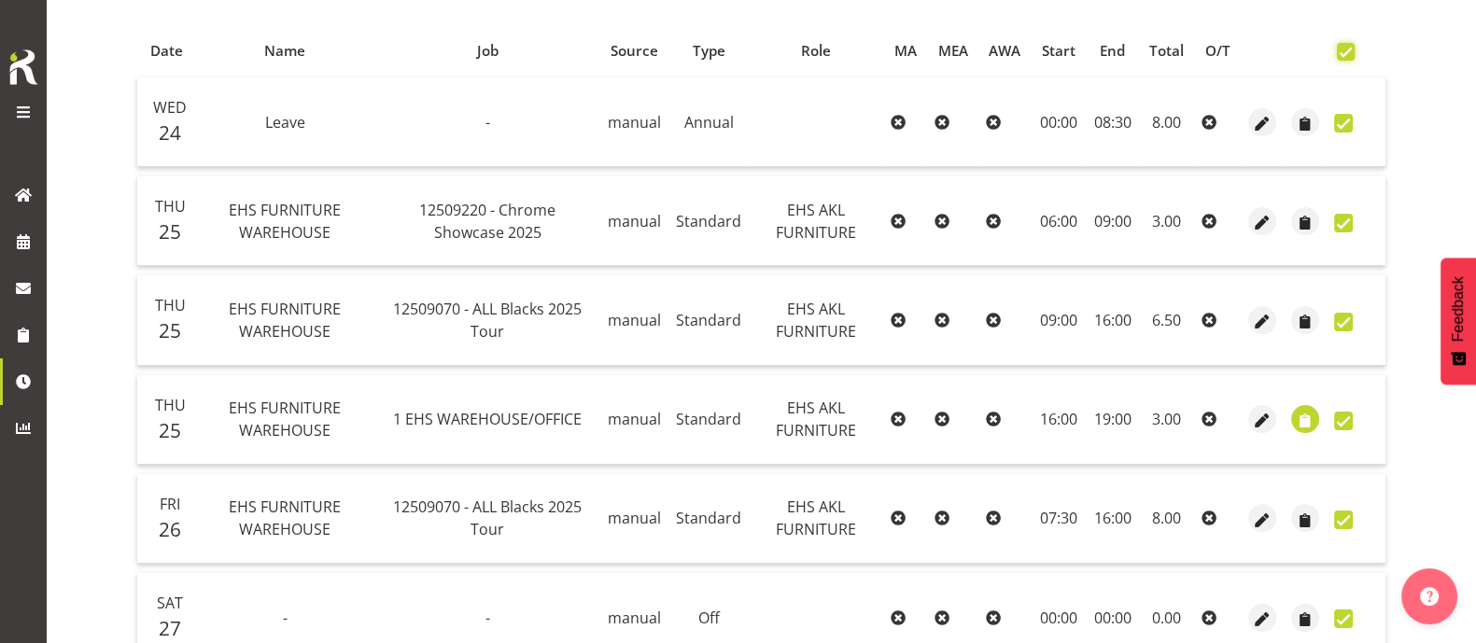
checkbox input "true"
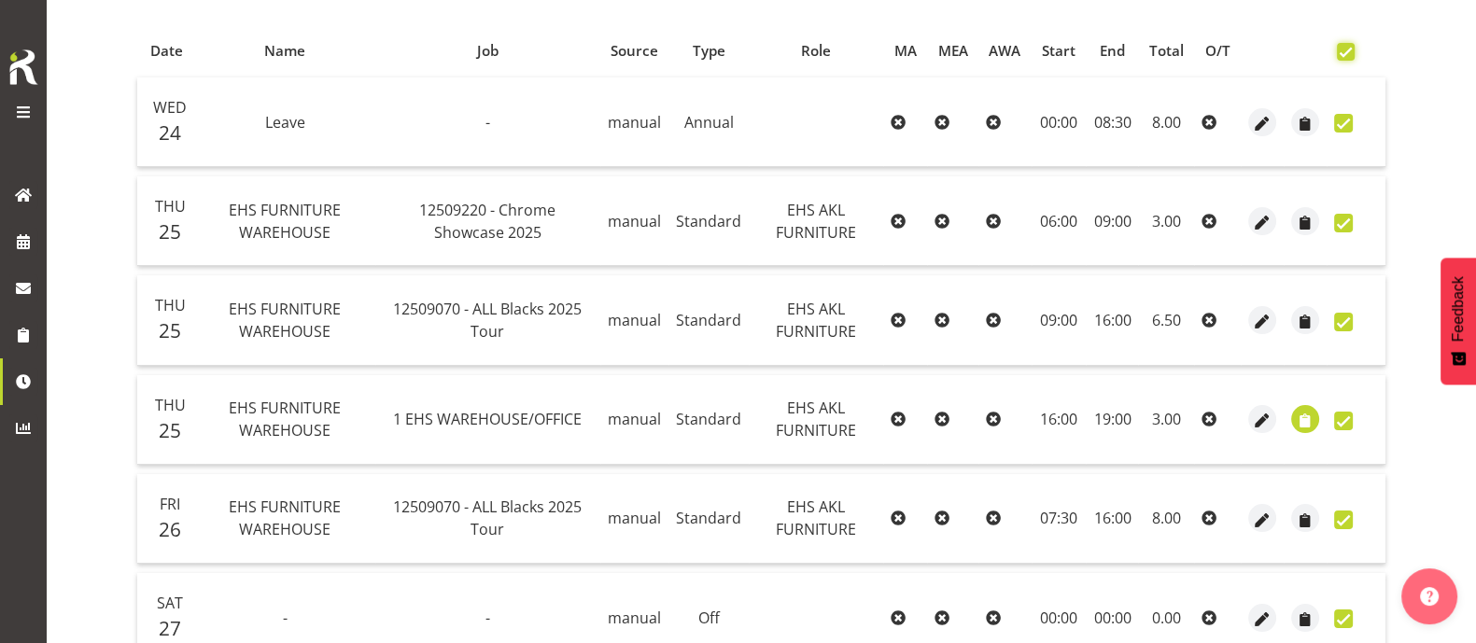
checkbox input "true"
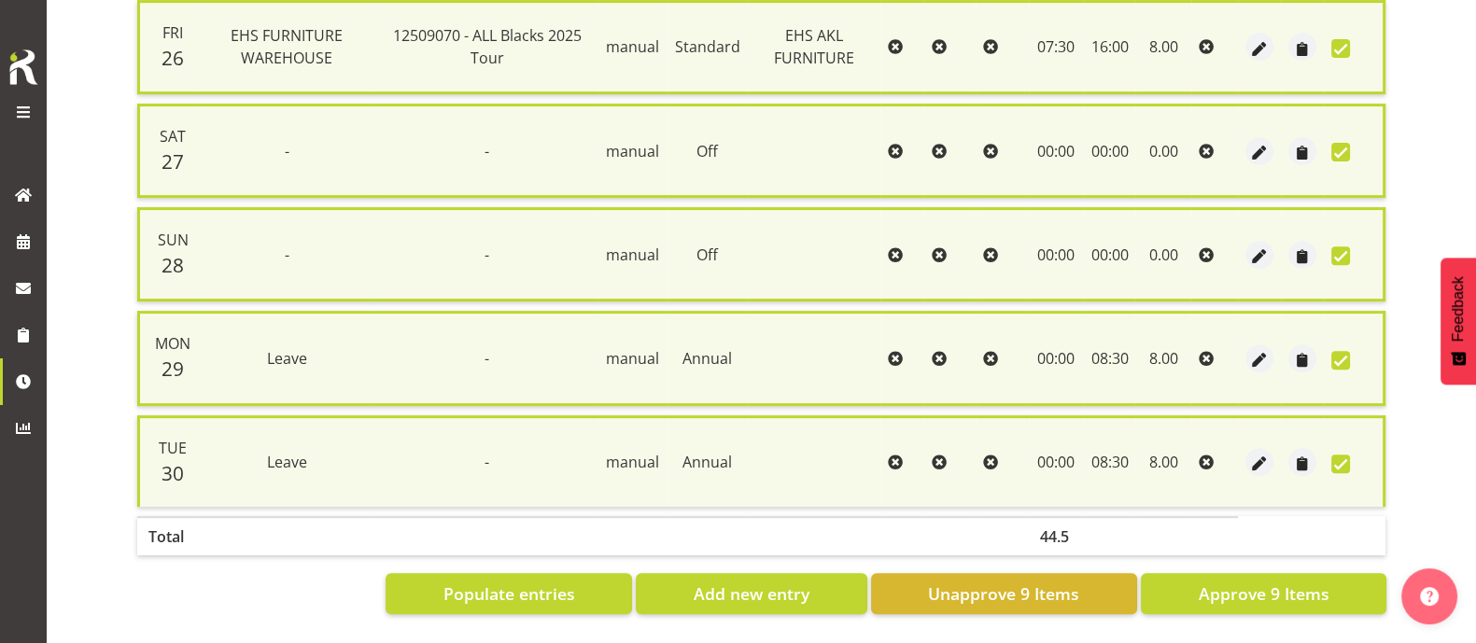
scroll to position [868, 0]
click at [1270, 582] on span "Approve 9 Items" at bounding box center [1263, 594] width 131 height 24
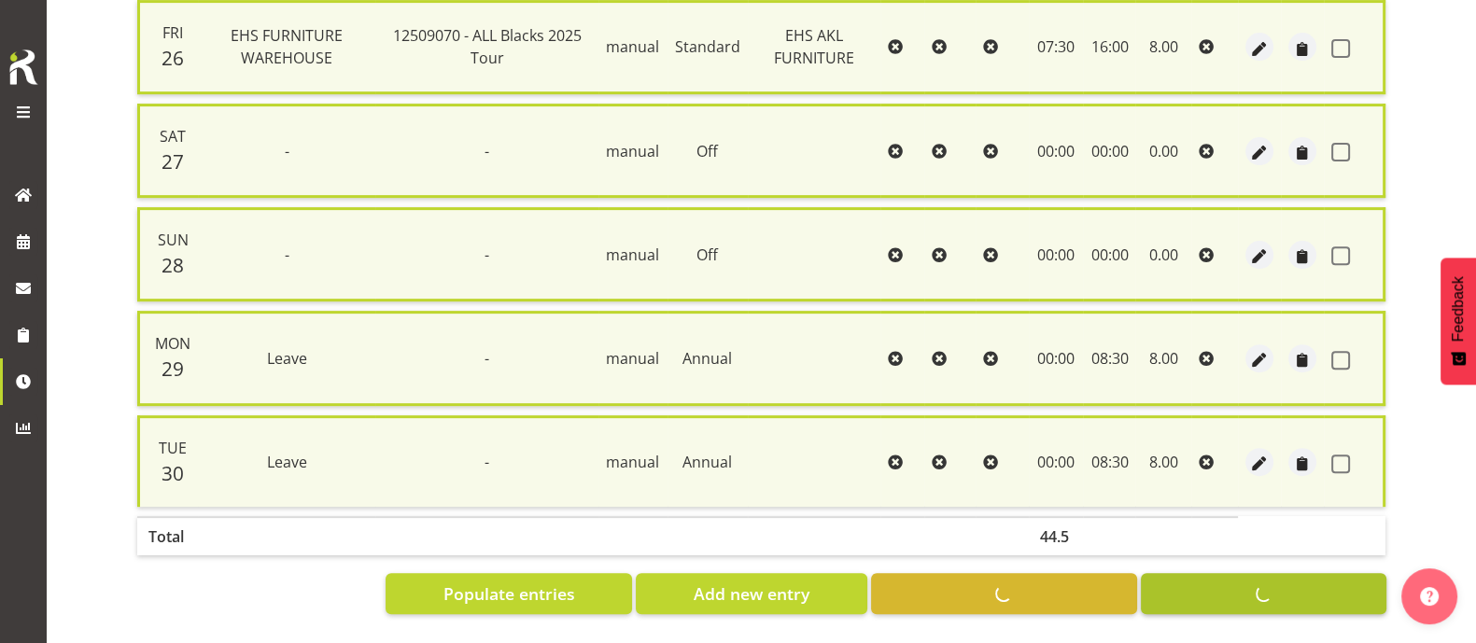
checkbox input "false"
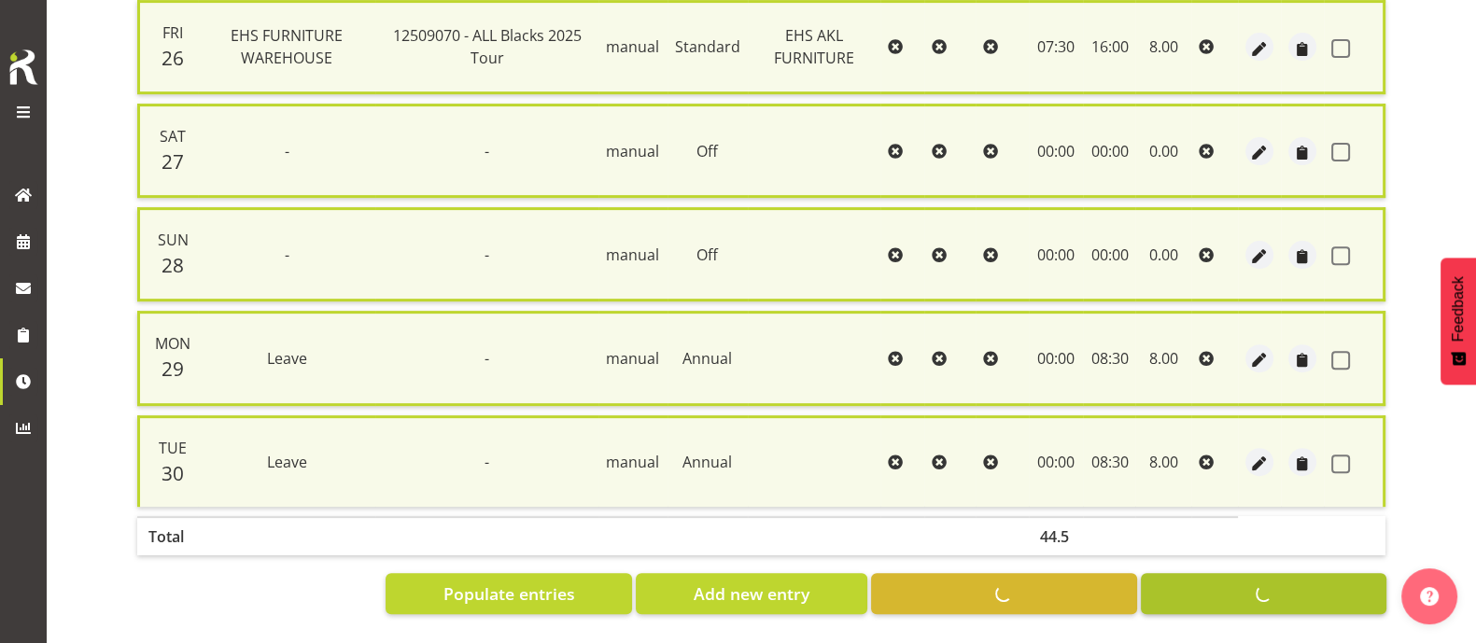
checkbox input "false"
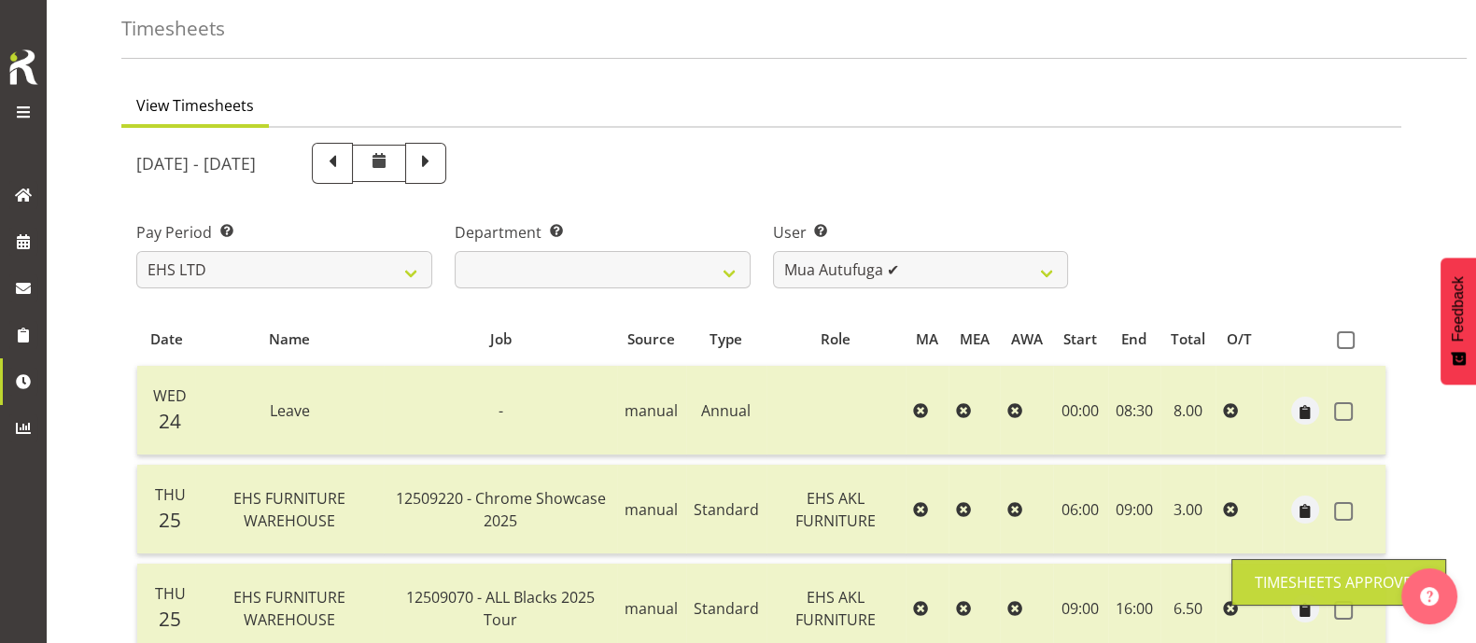
scroll to position [19, 0]
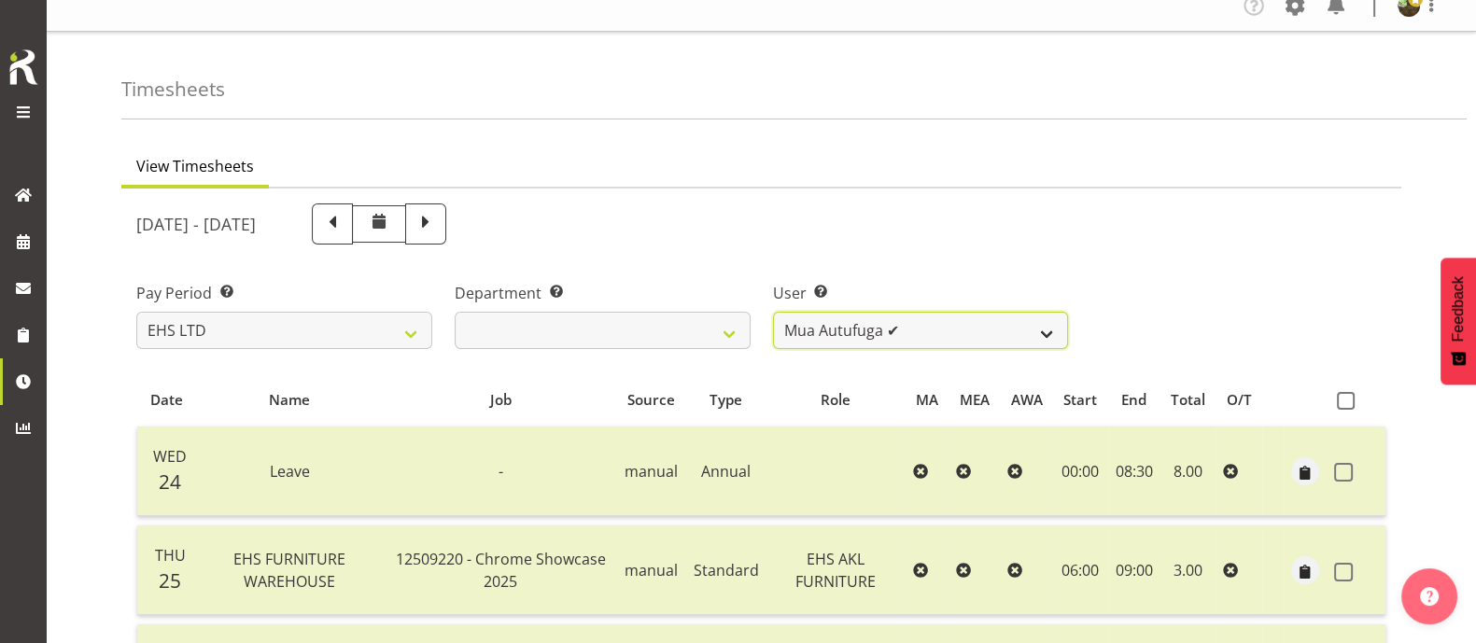
click at [957, 324] on select "[PERSON_NAME] ✔ [PERSON_NAME] ✔ [PERSON_NAME] ✔ [PERSON_NAME] ✔ [PERSON_NAME] ✔…" at bounding box center [921, 330] width 296 height 37
select select "8639"
click at [773, 312] on select "[PERSON_NAME] ✔ [PERSON_NAME] ✔ [PERSON_NAME] ✔ [PERSON_NAME] ✔ [PERSON_NAME] ✔…" at bounding box center [921, 330] width 296 height 37
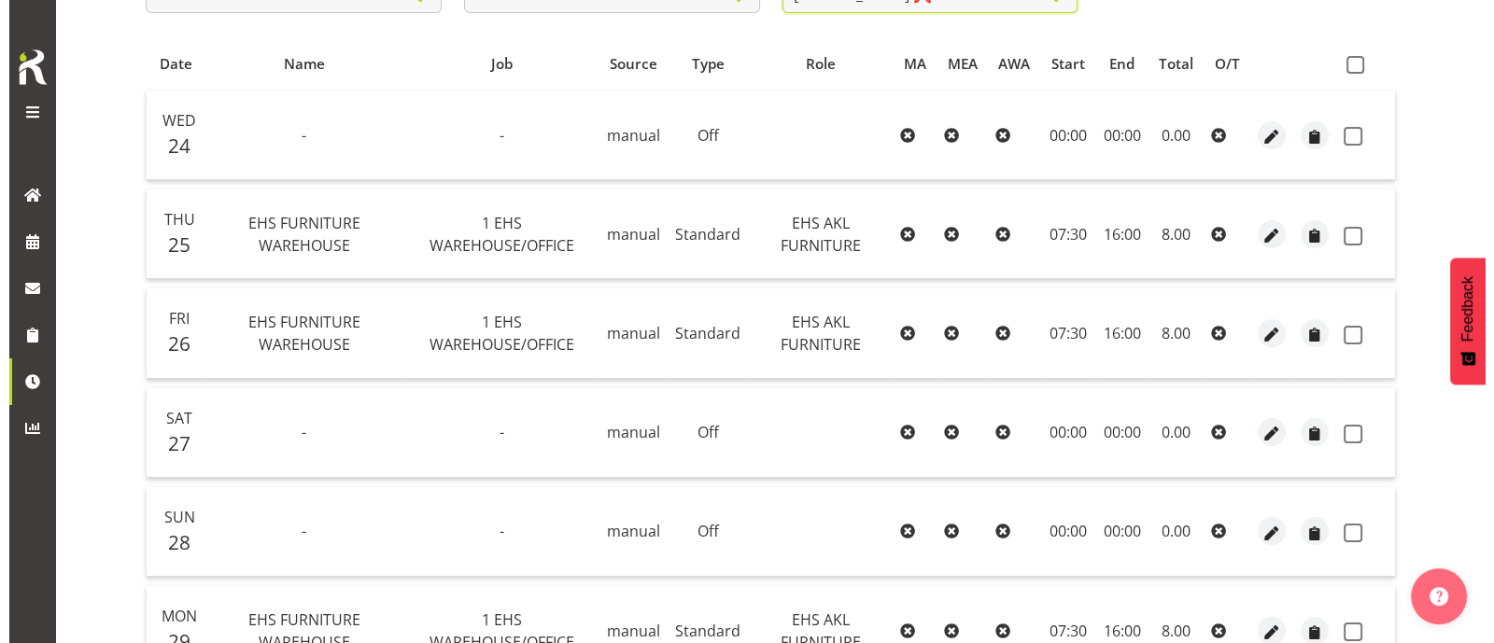
scroll to position [288, 0]
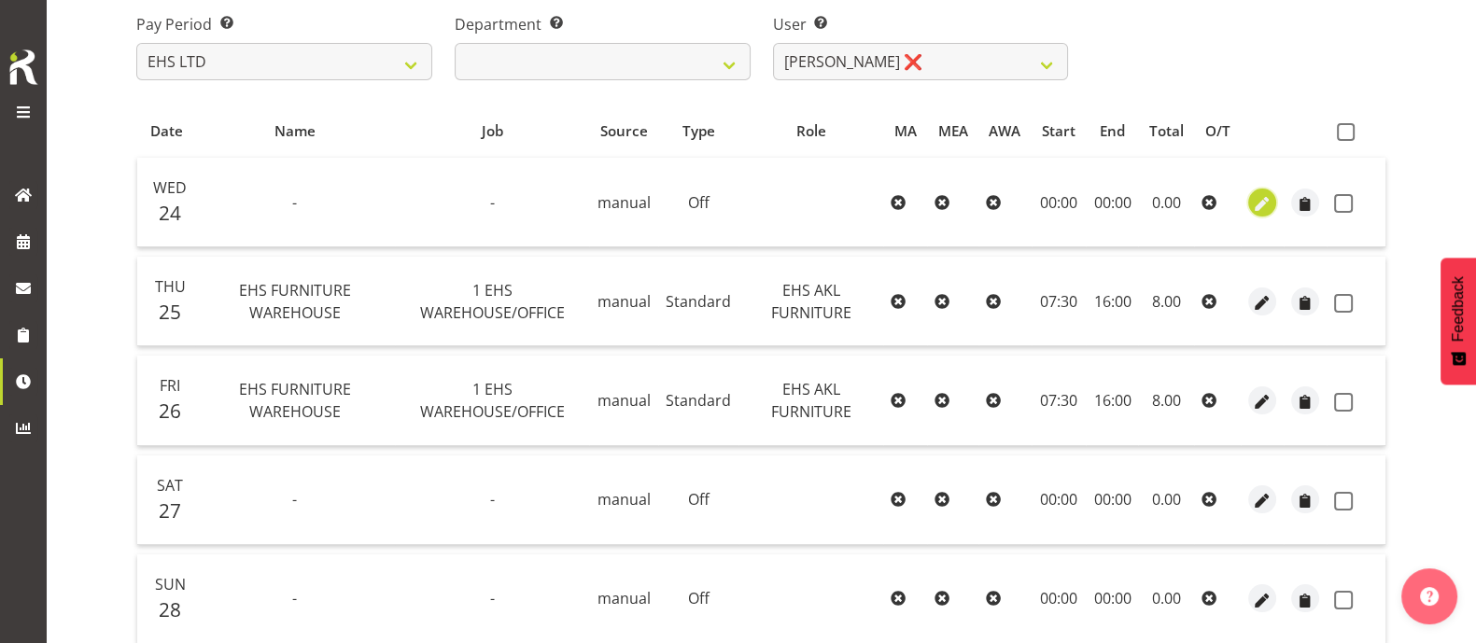
click at [1263, 200] on span "button" at bounding box center [1262, 203] width 21 height 21
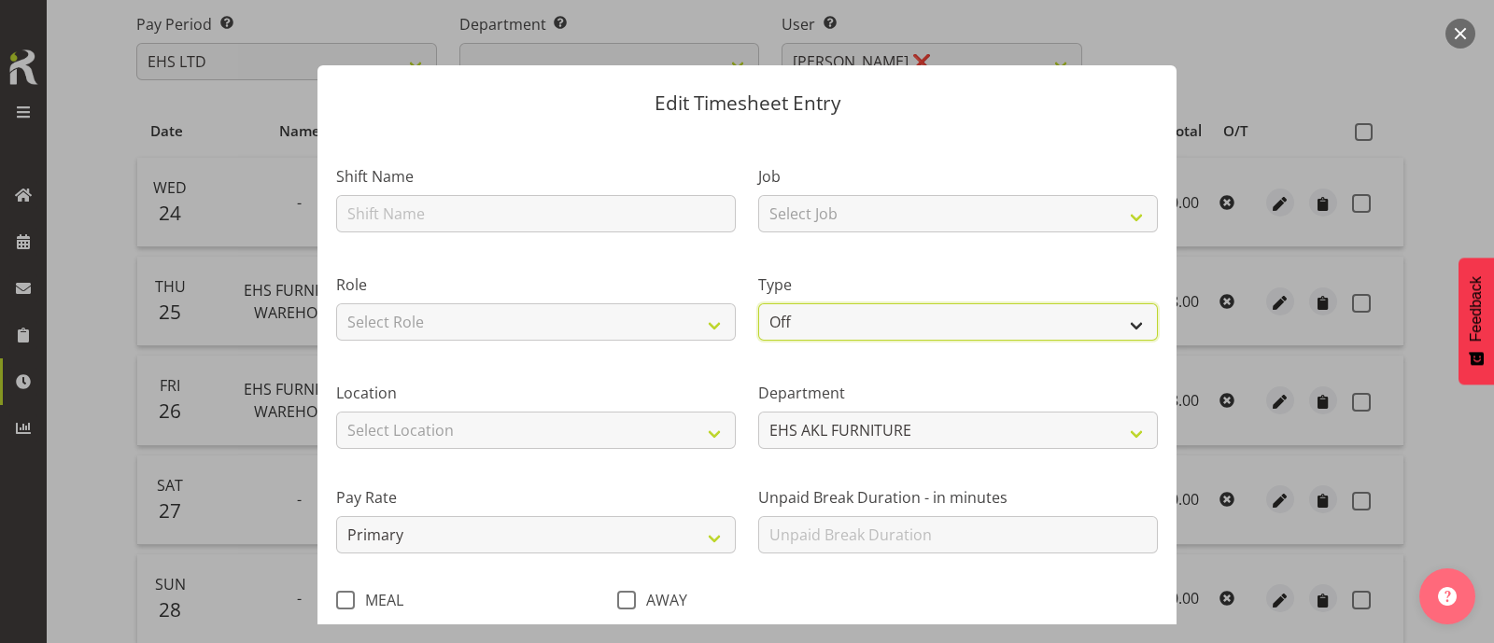
click at [829, 321] on select "Off Standard Public Holiday Public Holiday (Worked) Day In Lieu Annual Leave Si…" at bounding box center [958, 321] width 400 height 37
select select "Sick"
click at [758, 303] on select "Off Standard Public Holiday Public Holiday (Worked) Day In Lieu Annual Leave Si…" at bounding box center [958, 321] width 400 height 37
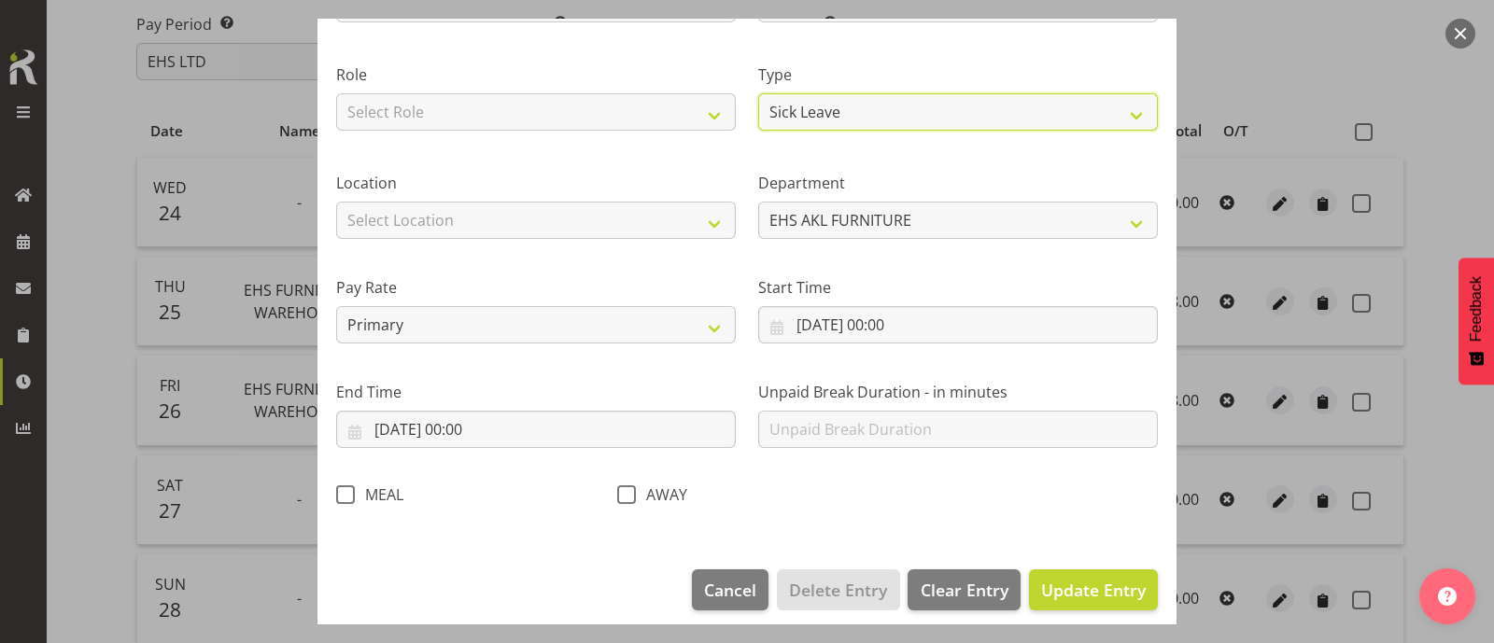
scroll to position [223, 0]
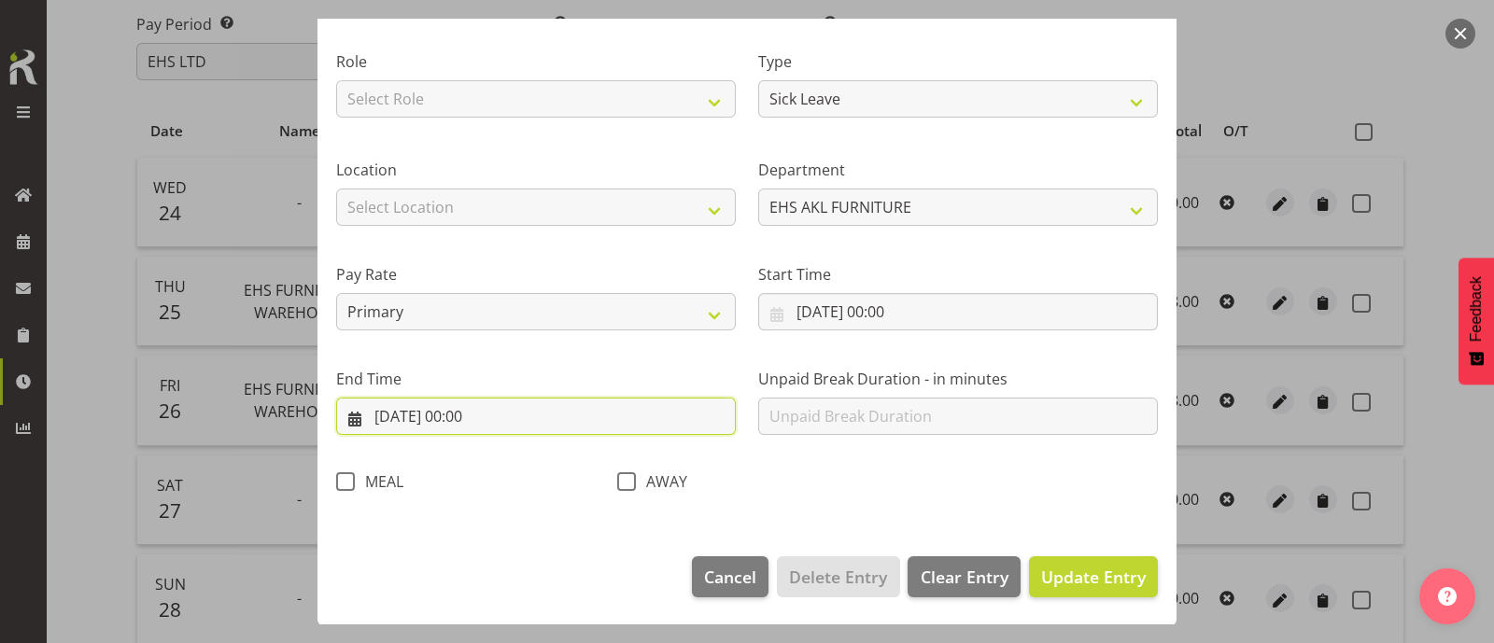
click at [472, 416] on input "[DATE] 00:00" at bounding box center [536, 416] width 400 height 37
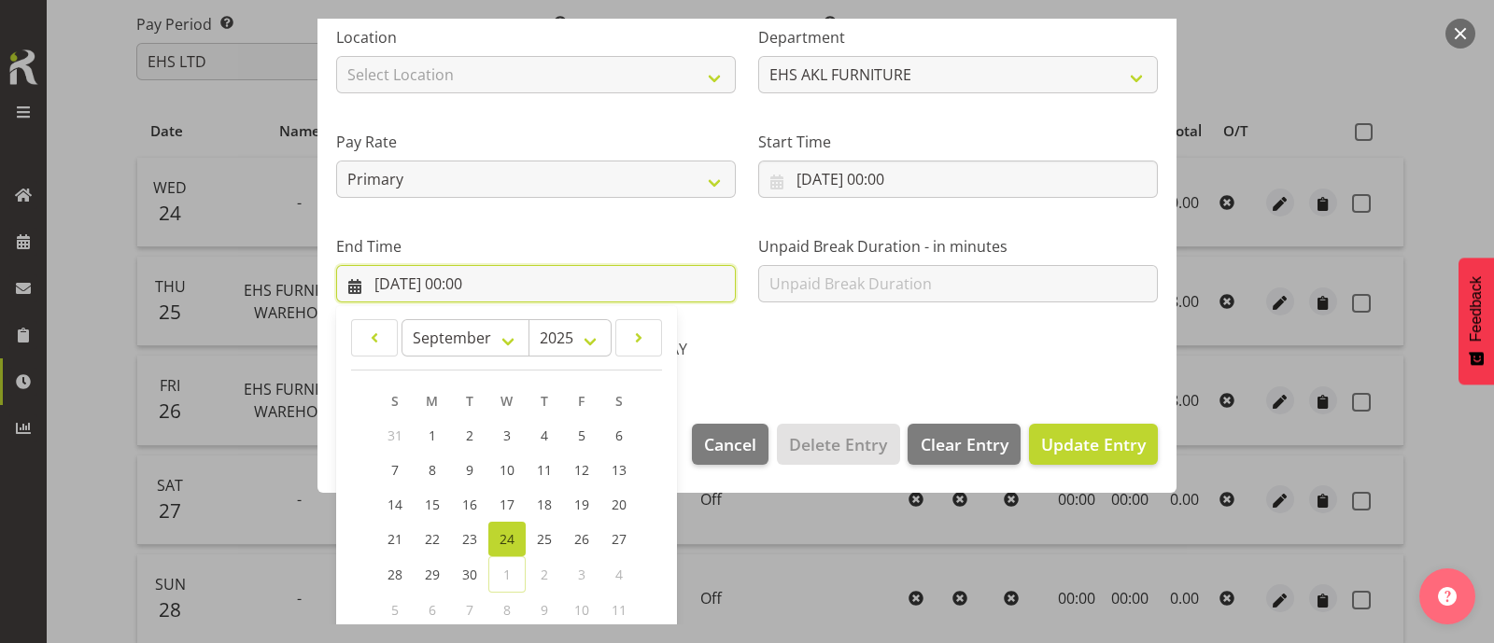
scroll to position [458, 0]
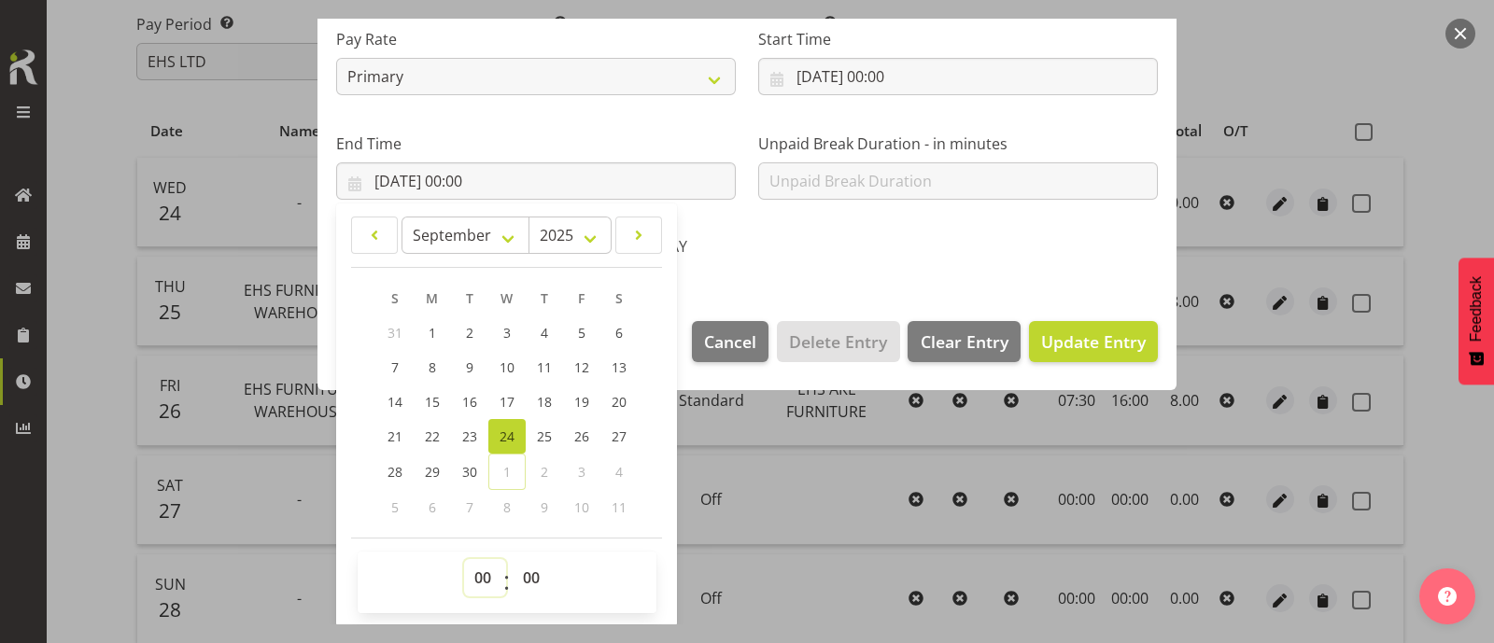
click at [481, 573] on select "00 01 02 03 04 05 06 07 08 09 10 11 12 13 14 15 16 17 18 19 20 21 22 23" at bounding box center [485, 577] width 42 height 37
select select "8"
click at [464, 559] on select "00 01 02 03 04 05 06 07 08 09 10 11 12 13 14 15 16 17 18 19 20 21 22 23" at bounding box center [485, 577] width 42 height 37
type input "[DATE] 08:00"
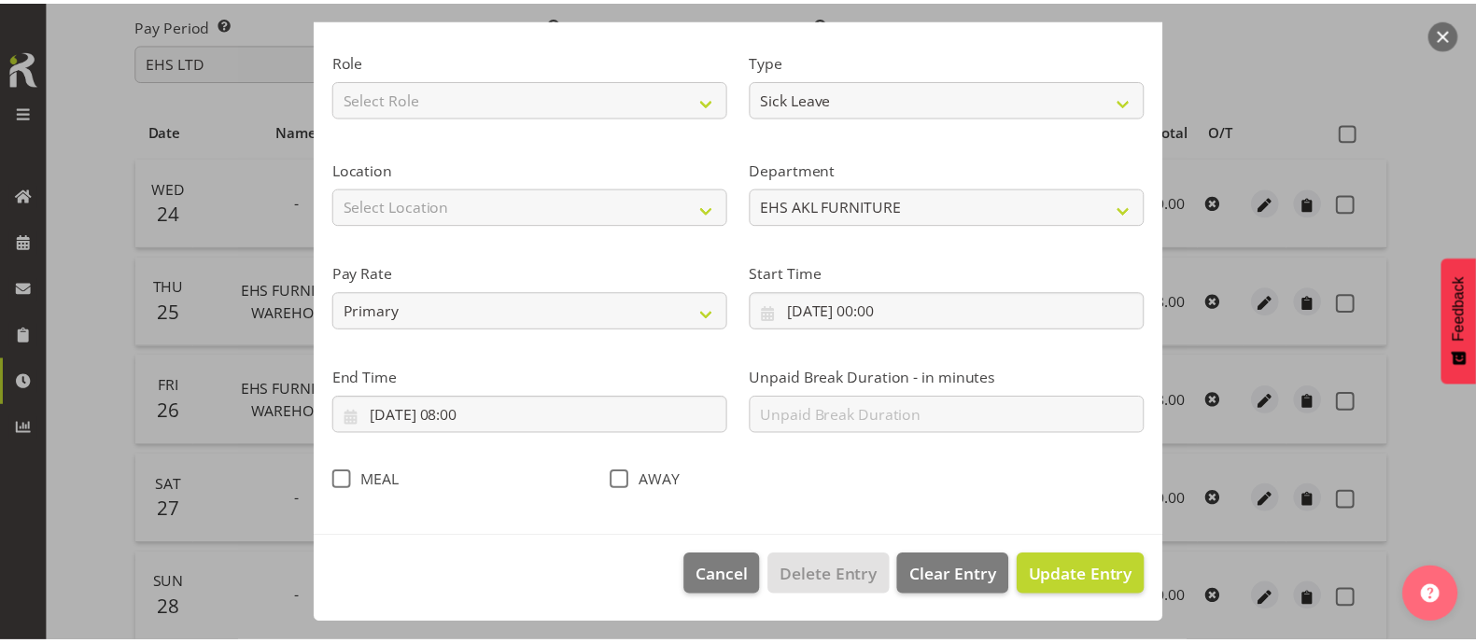
scroll to position [223, 0]
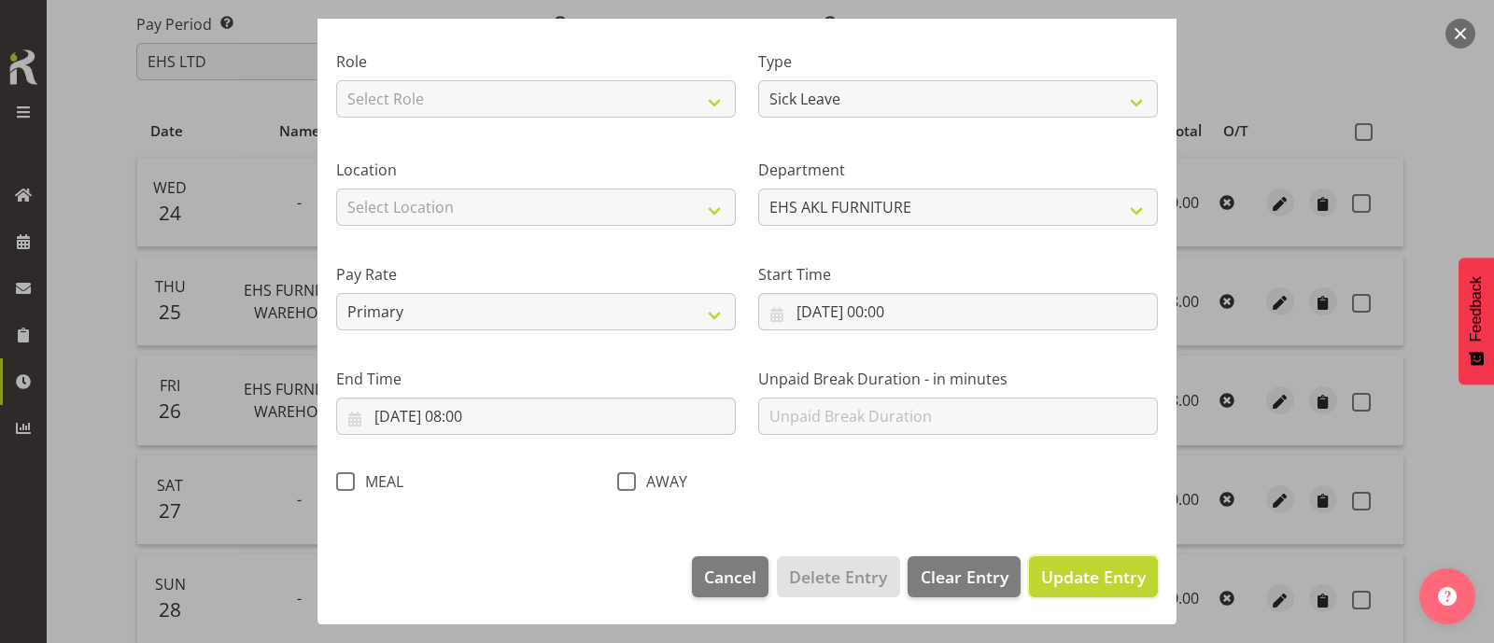
click at [1082, 571] on span "Update Entry" at bounding box center [1093, 577] width 105 height 22
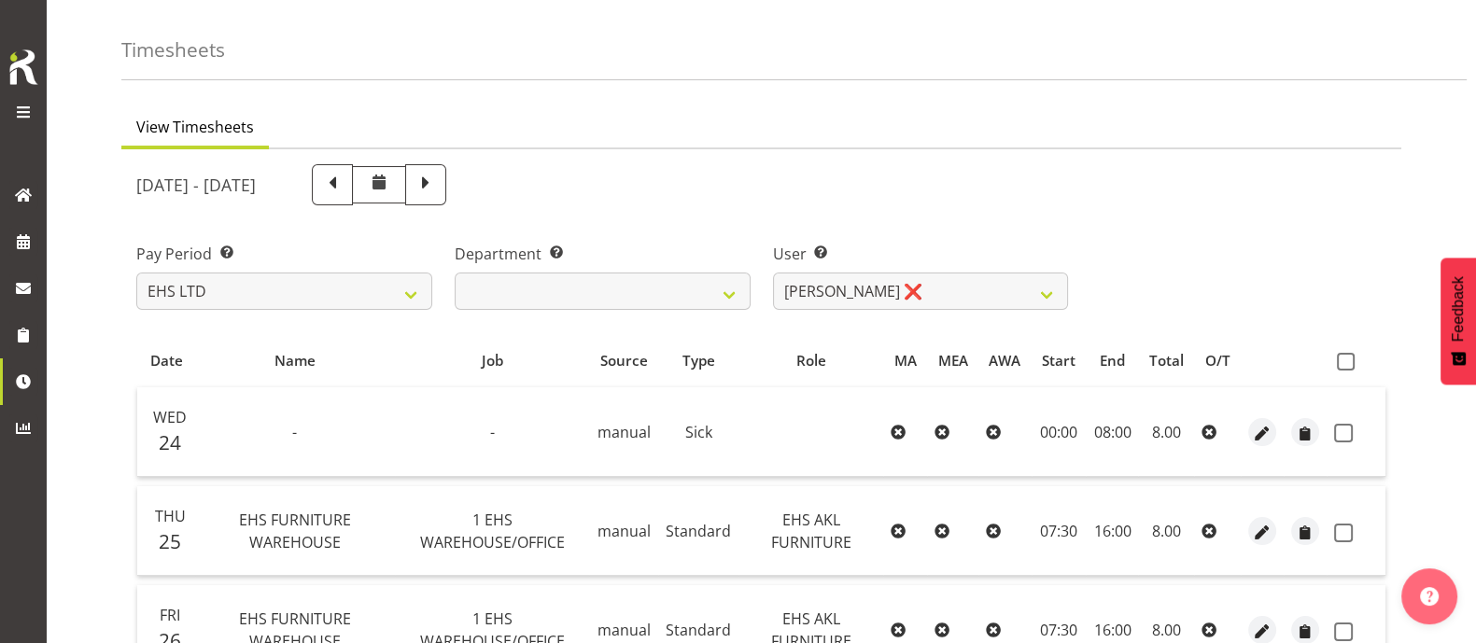
scroll to position [54, 0]
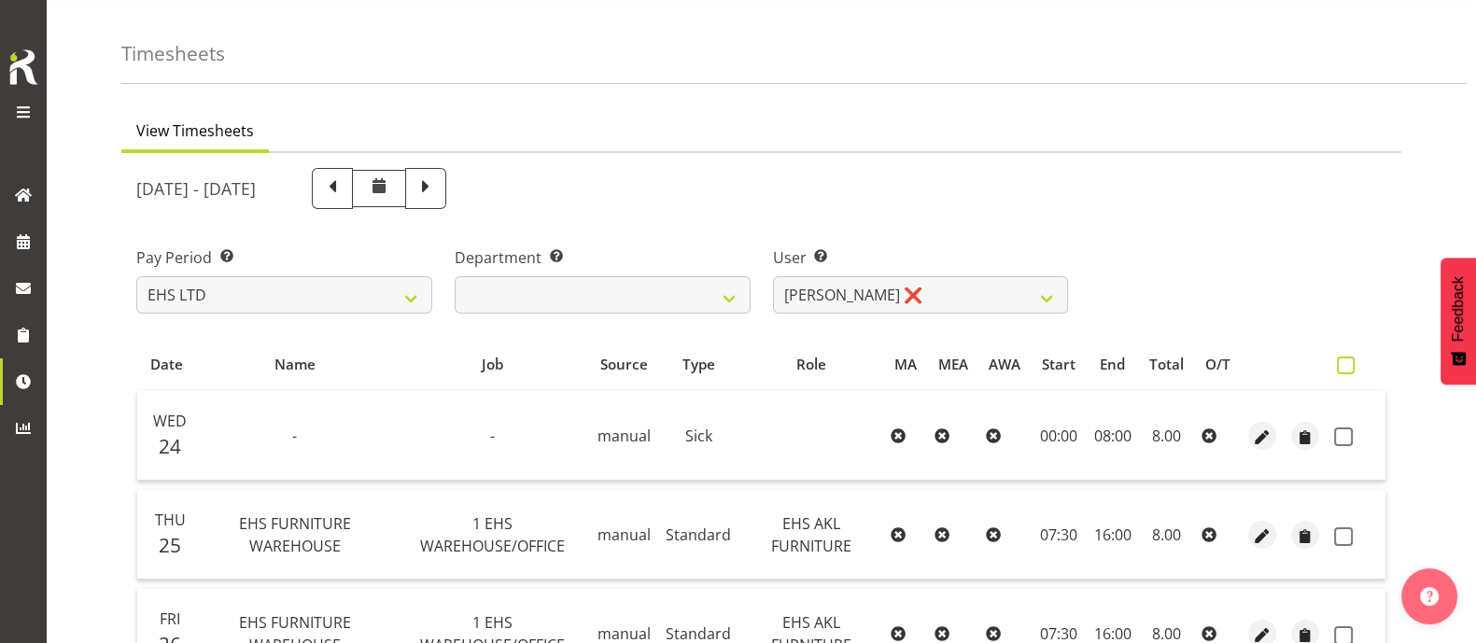
click at [1352, 364] on span at bounding box center [1346, 366] width 18 height 18
click at [1349, 364] on input "checkbox" at bounding box center [1343, 365] width 12 height 12
checkbox input "true"
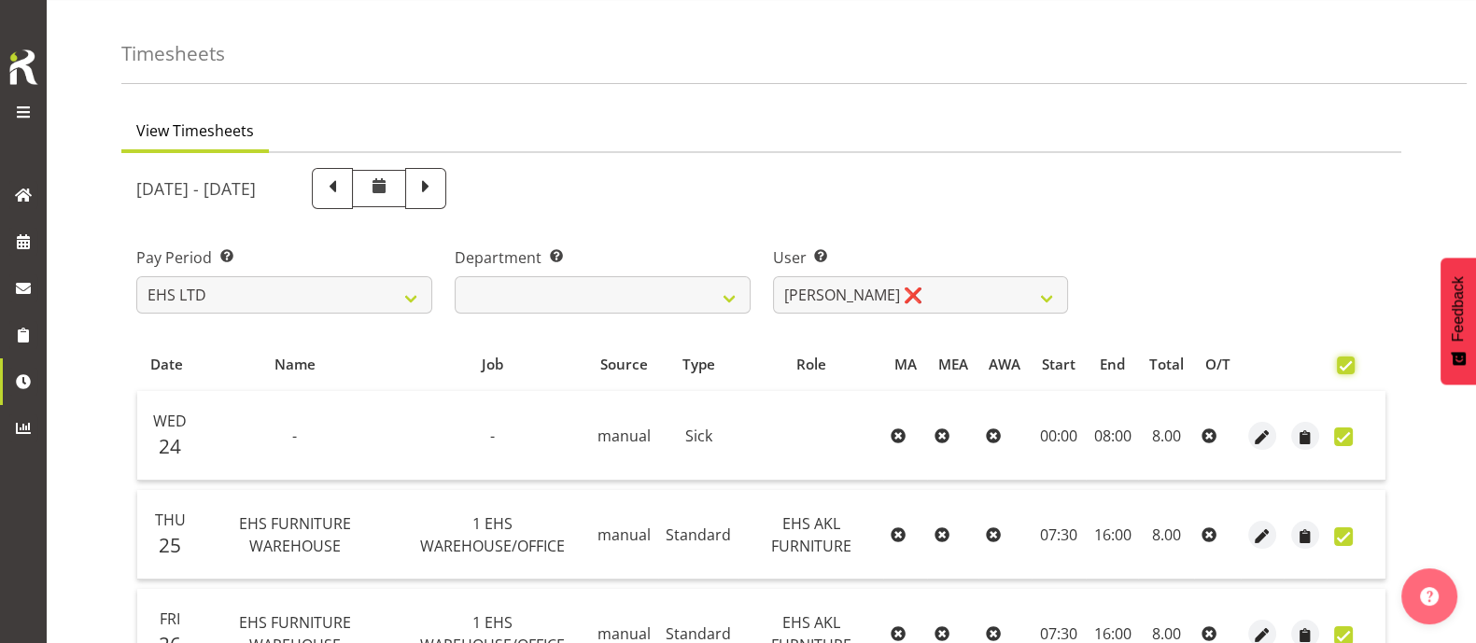
checkbox input "true"
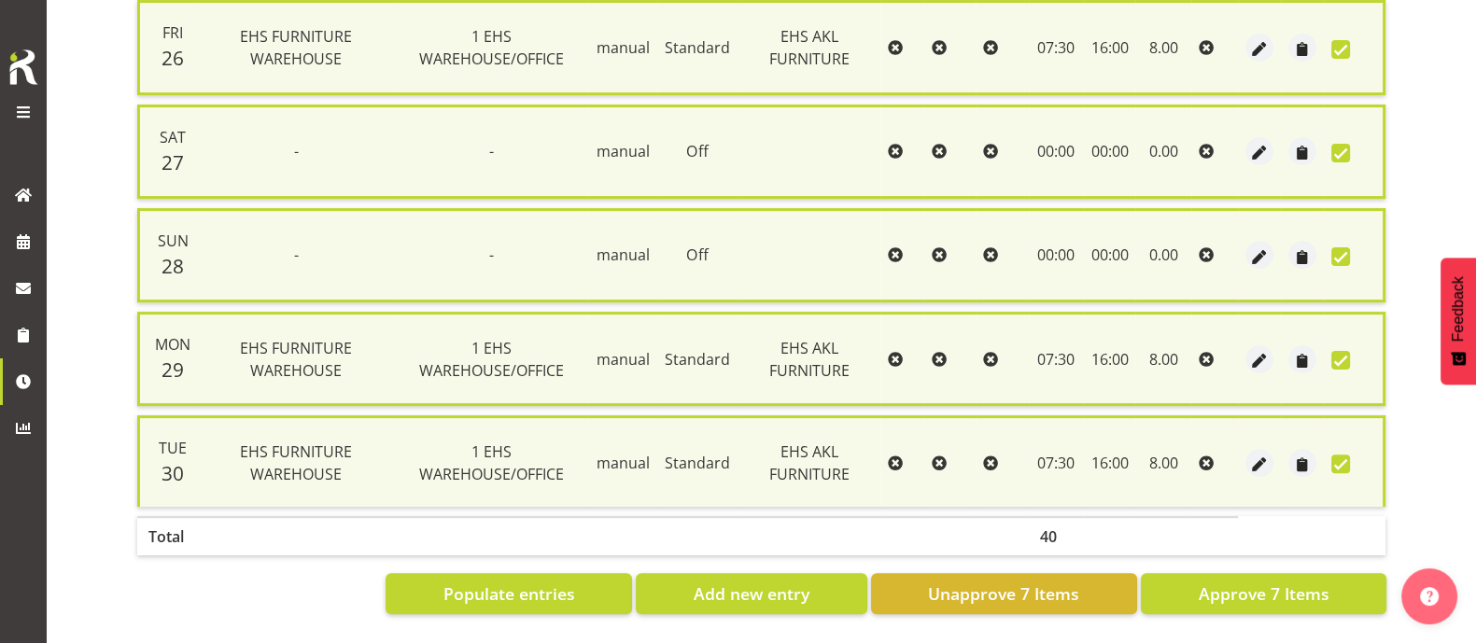
scroll to position [663, 0]
click at [1311, 582] on span "Approve 7 Items" at bounding box center [1263, 594] width 131 height 24
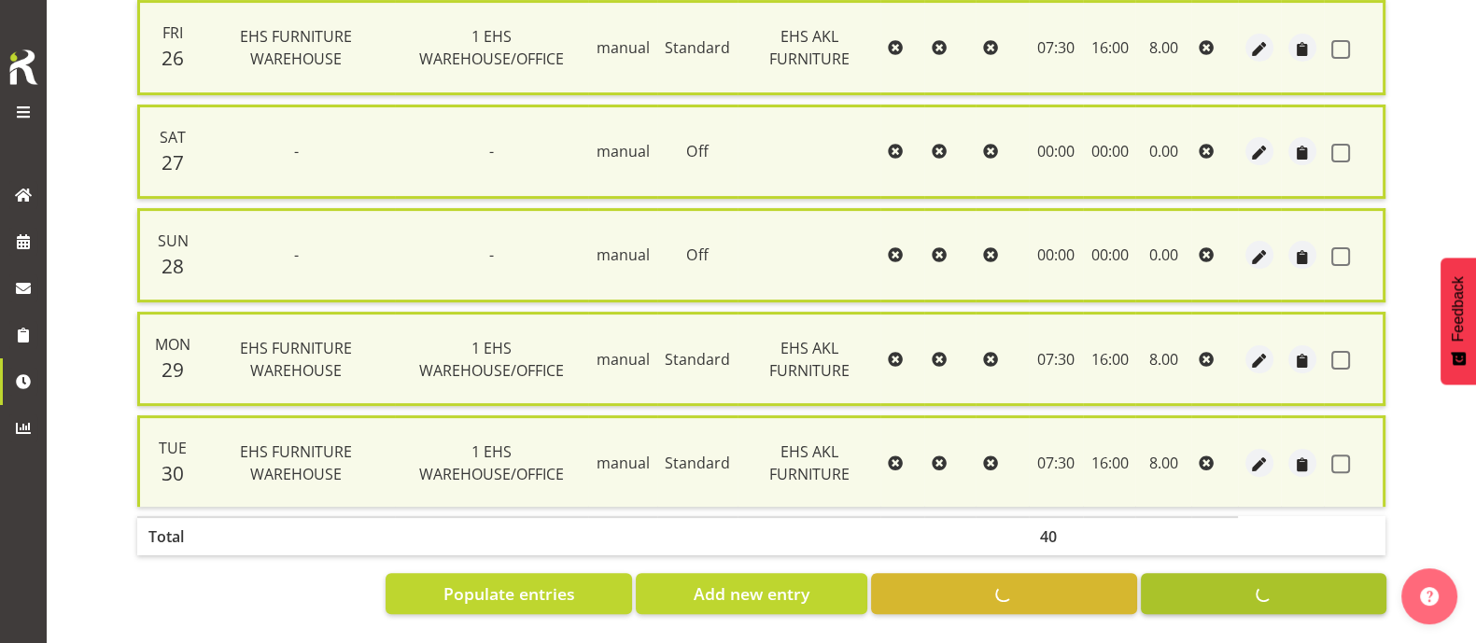
checkbox input "false"
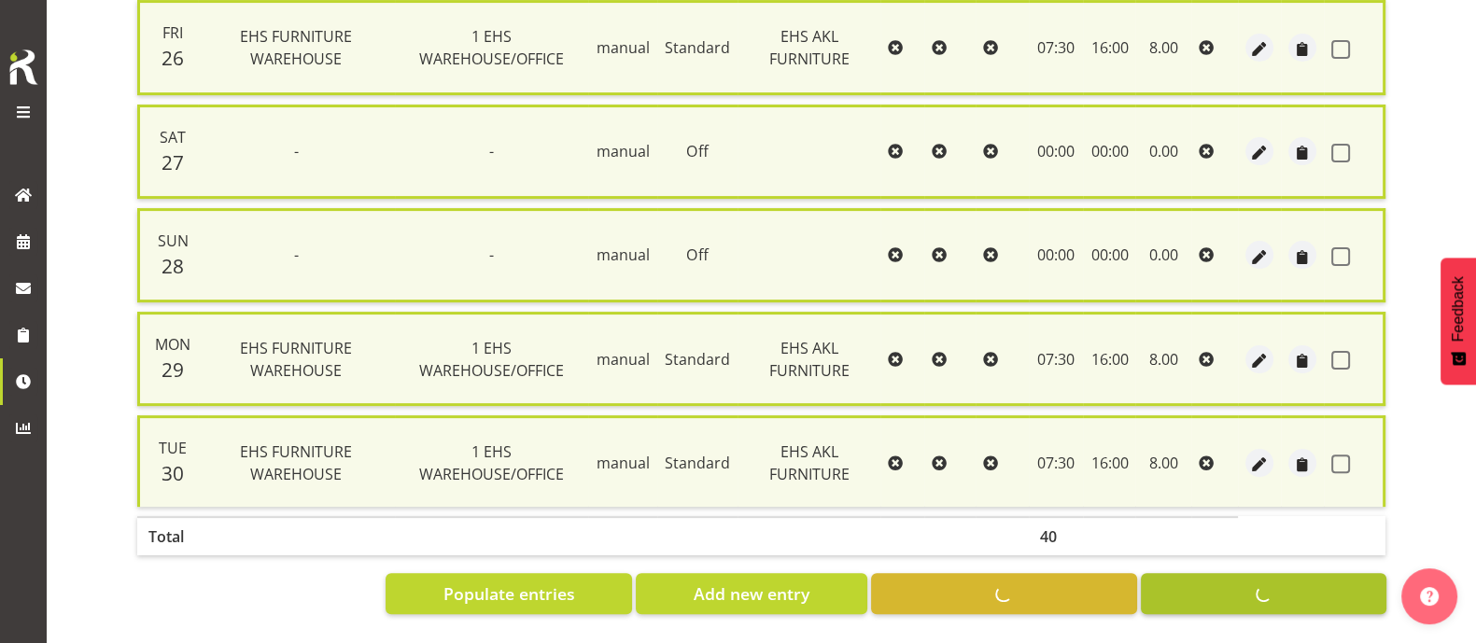
checkbox input "false"
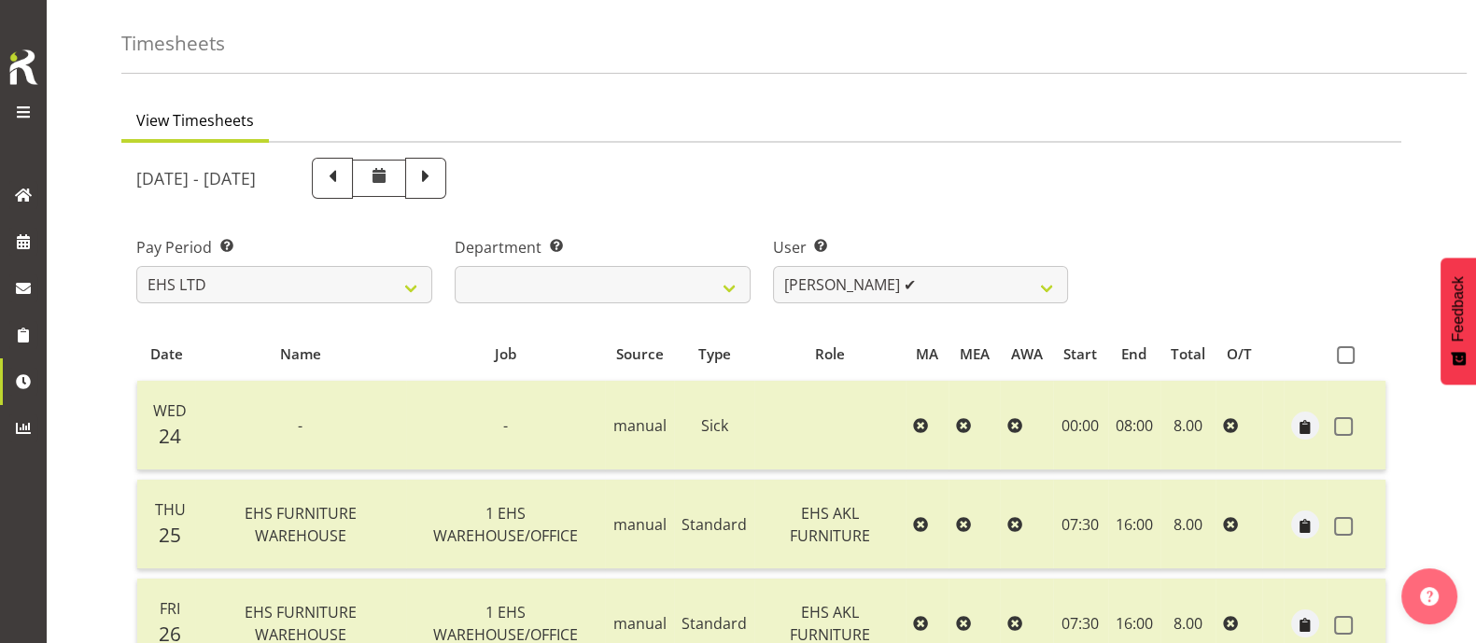
scroll to position [0, 0]
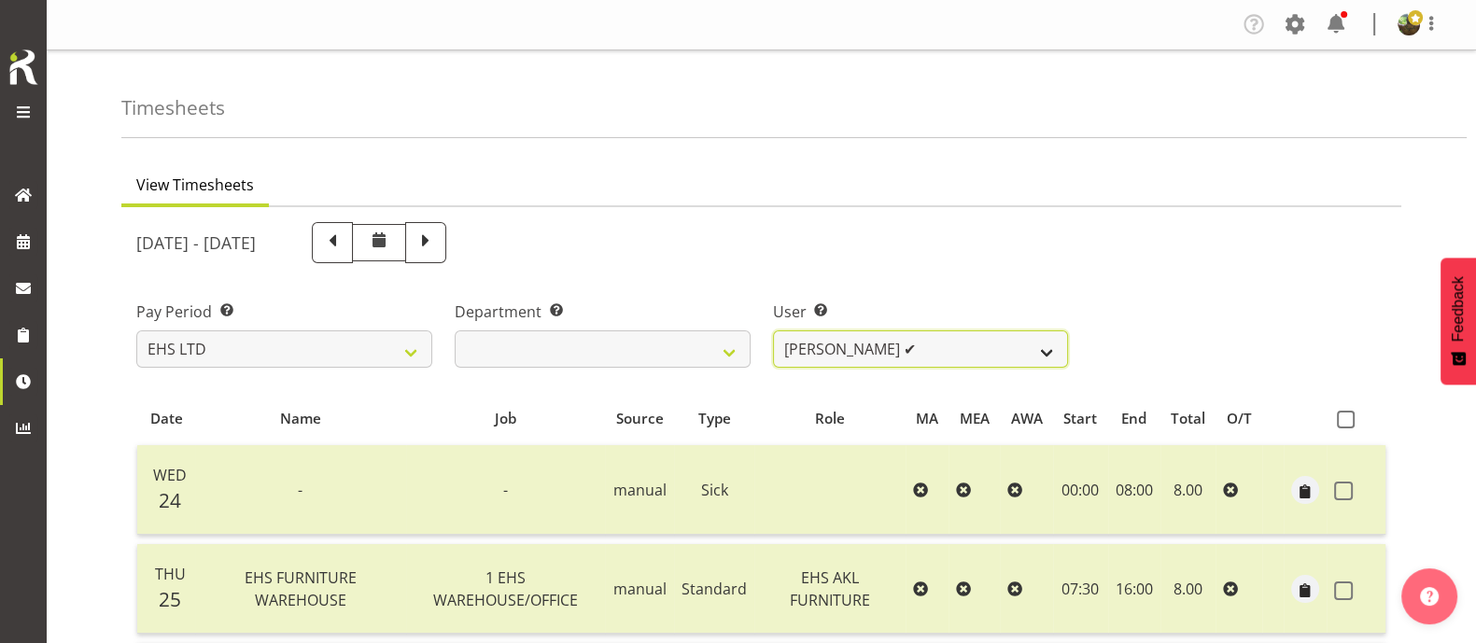
click at [964, 358] on select "[PERSON_NAME] ✔ [PERSON_NAME] ✔ [PERSON_NAME] ✔ [PERSON_NAME] ✔ [PERSON_NAME] ✔…" at bounding box center [921, 349] width 296 height 37
click at [1213, 118] on div "Timesheets" at bounding box center [793, 94] width 1345 height 88
